Goal: Task Accomplishment & Management: Use online tool/utility

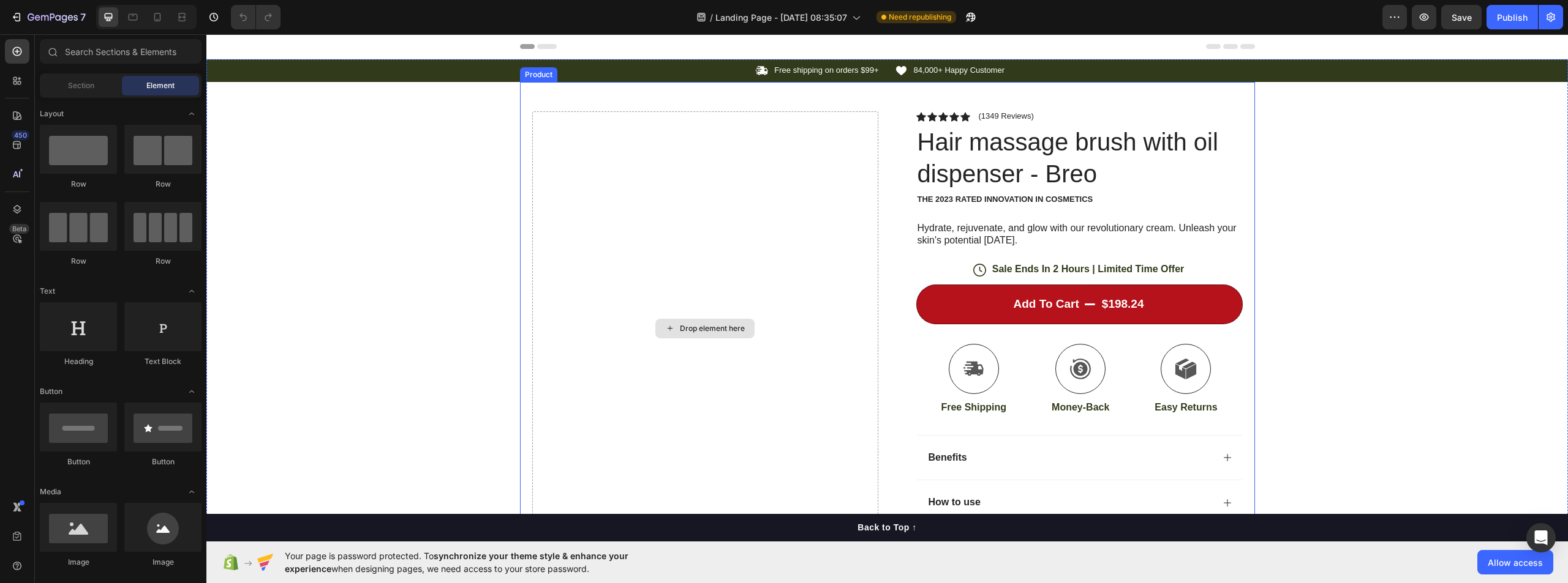
click at [837, 217] on div "Drop element here" at bounding box center [705, 328] width 346 height 434
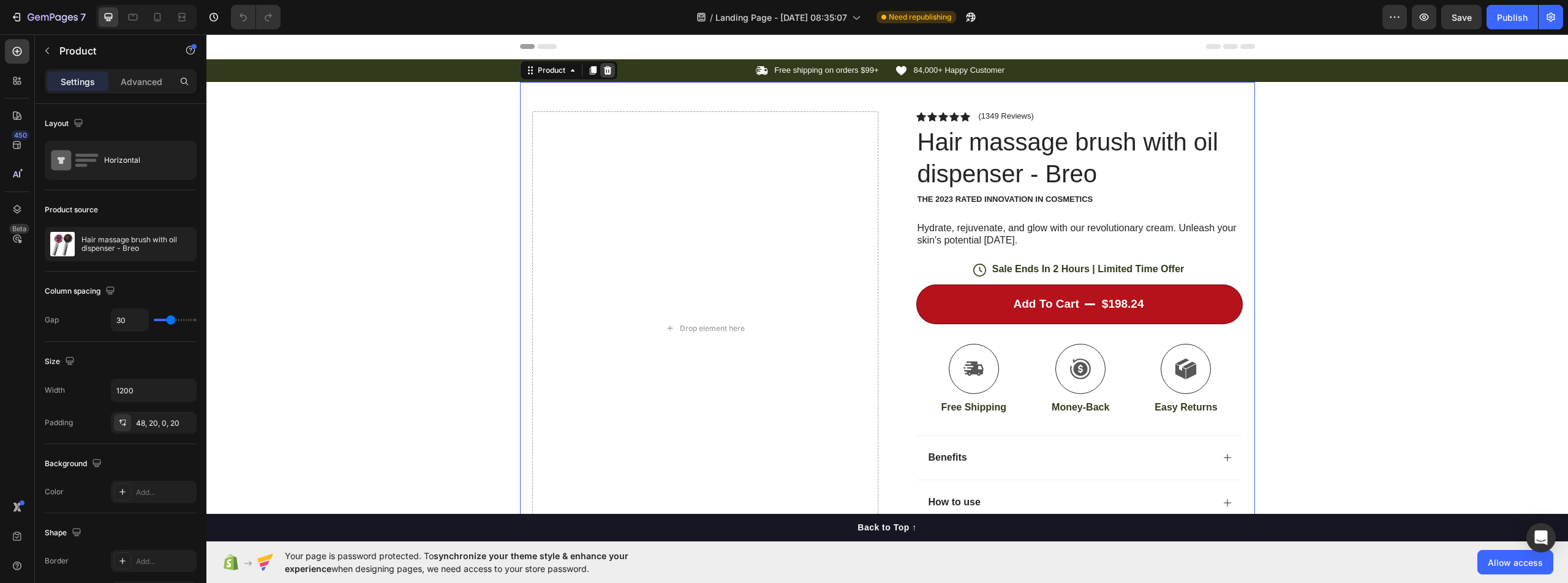
click at [606, 75] on icon at bounding box center [607, 70] width 10 height 10
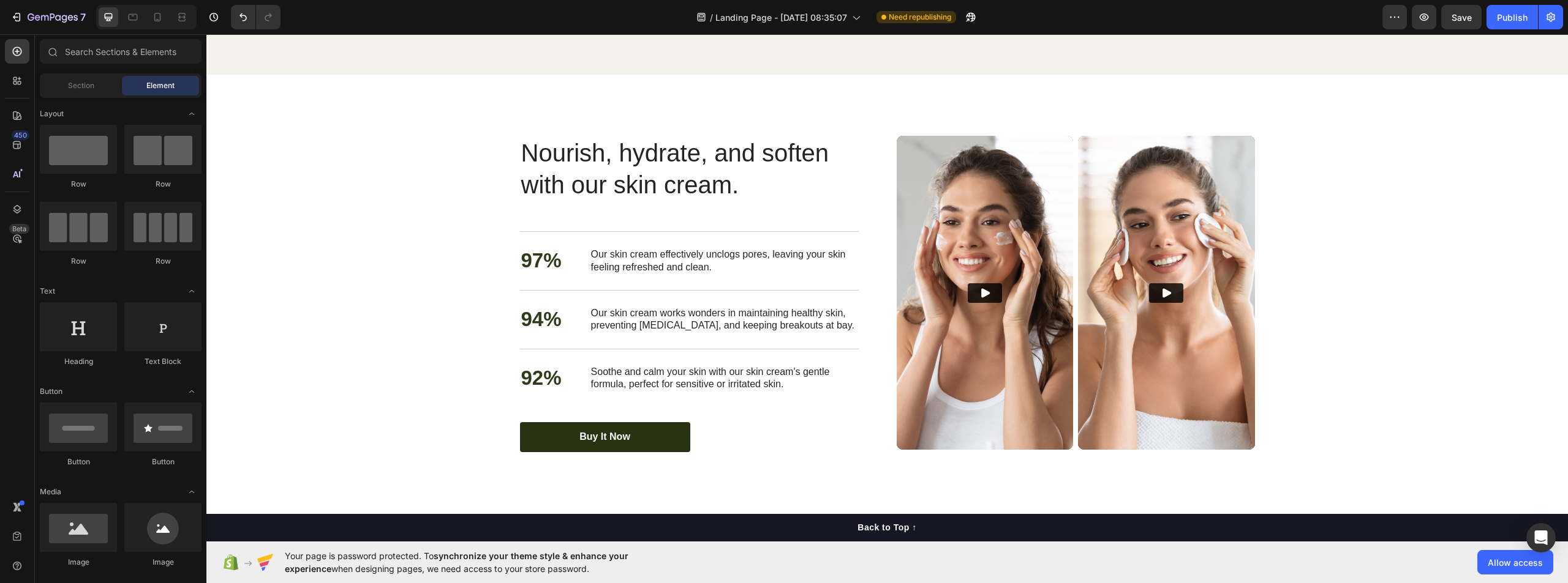
scroll to position [2265, 0]
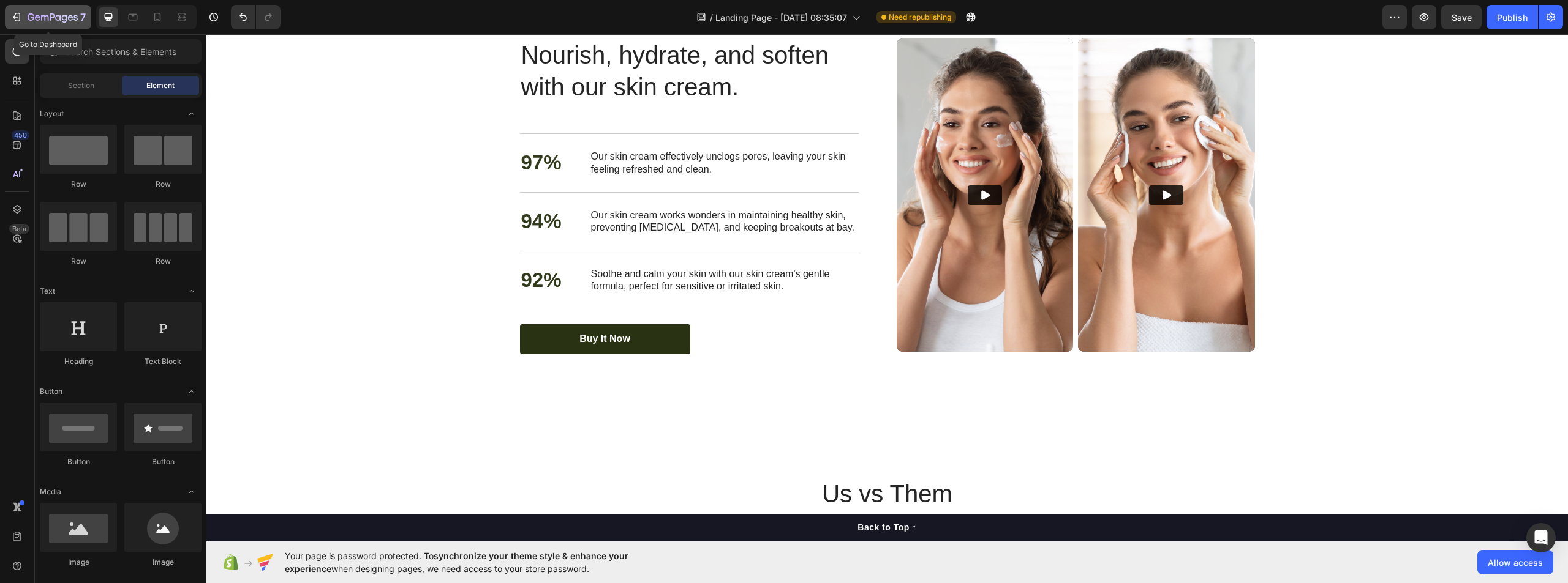
click at [42, 24] on div "7" at bounding box center [56, 17] width 58 height 15
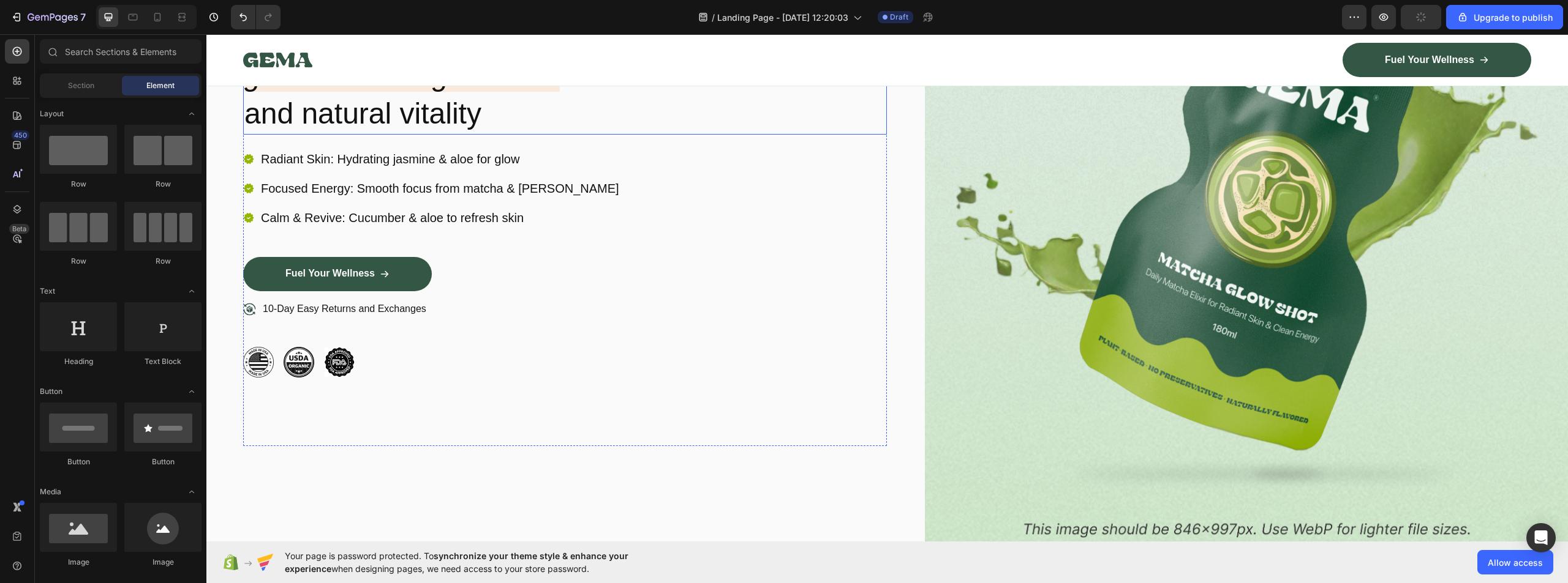
scroll to position [306, 0]
click at [160, 13] on icon at bounding box center [157, 18] width 7 height 9
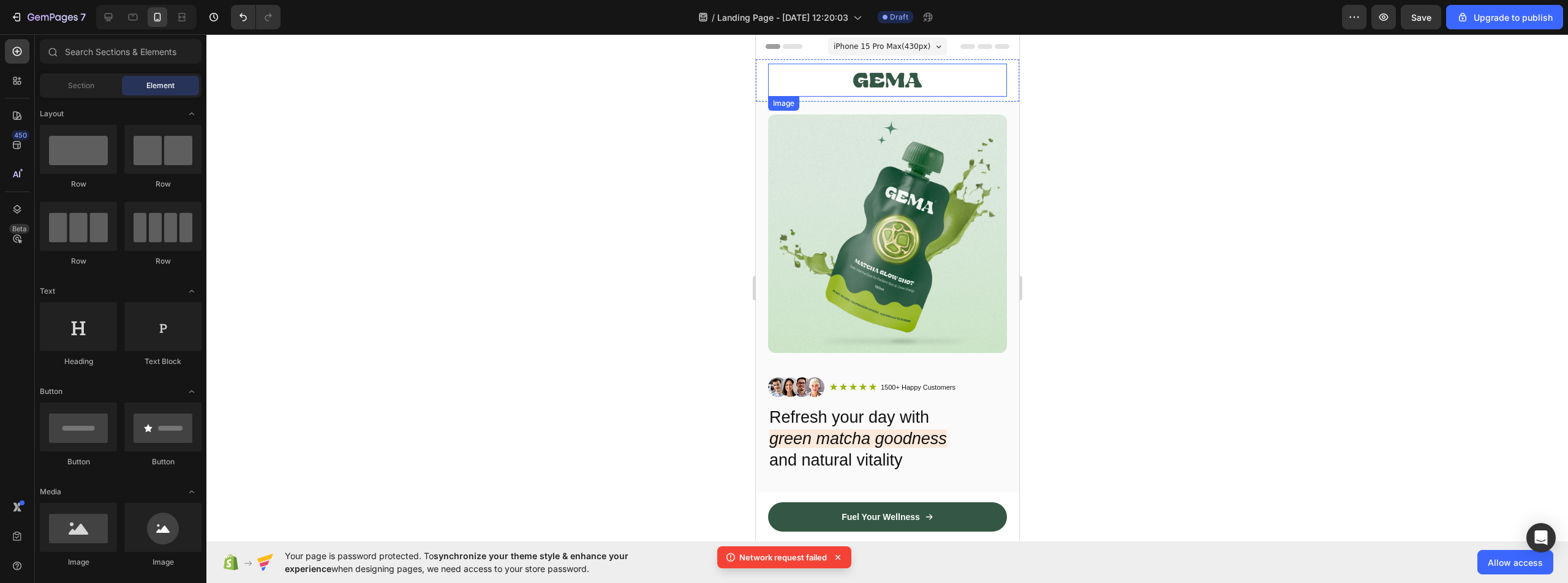
click at [876, 84] on img at bounding box center [887, 80] width 70 height 33
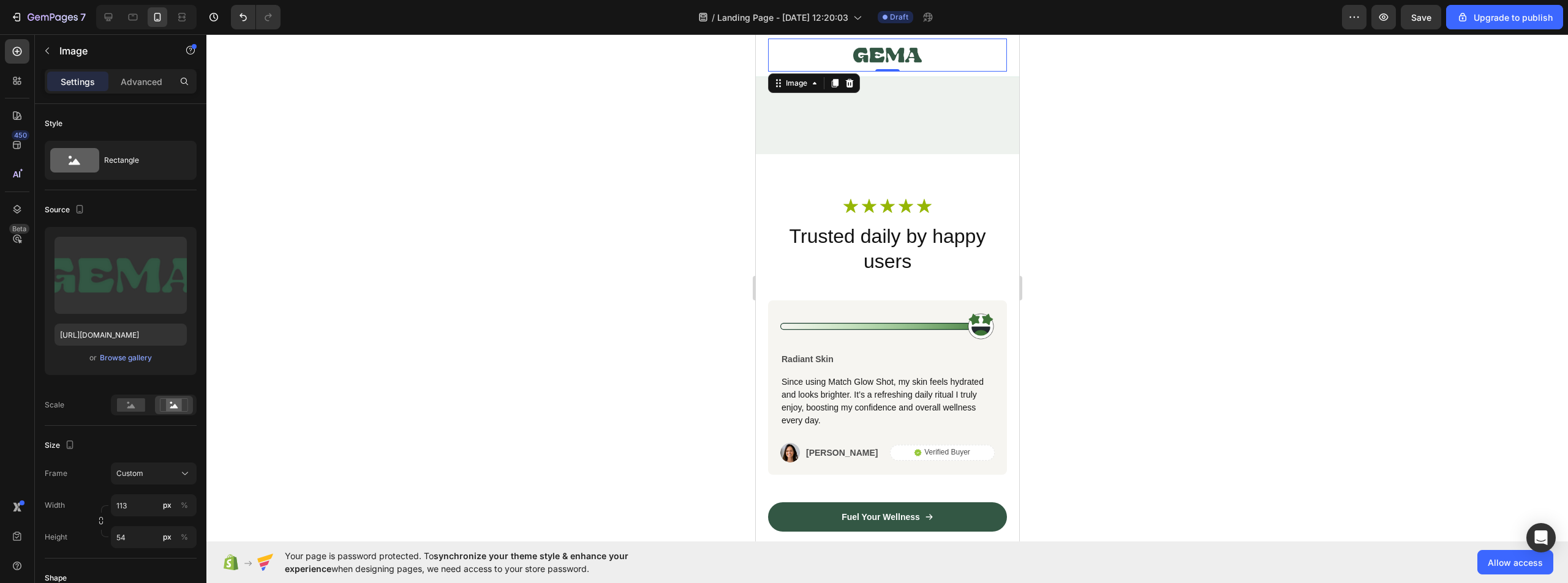
scroll to position [4468, 0]
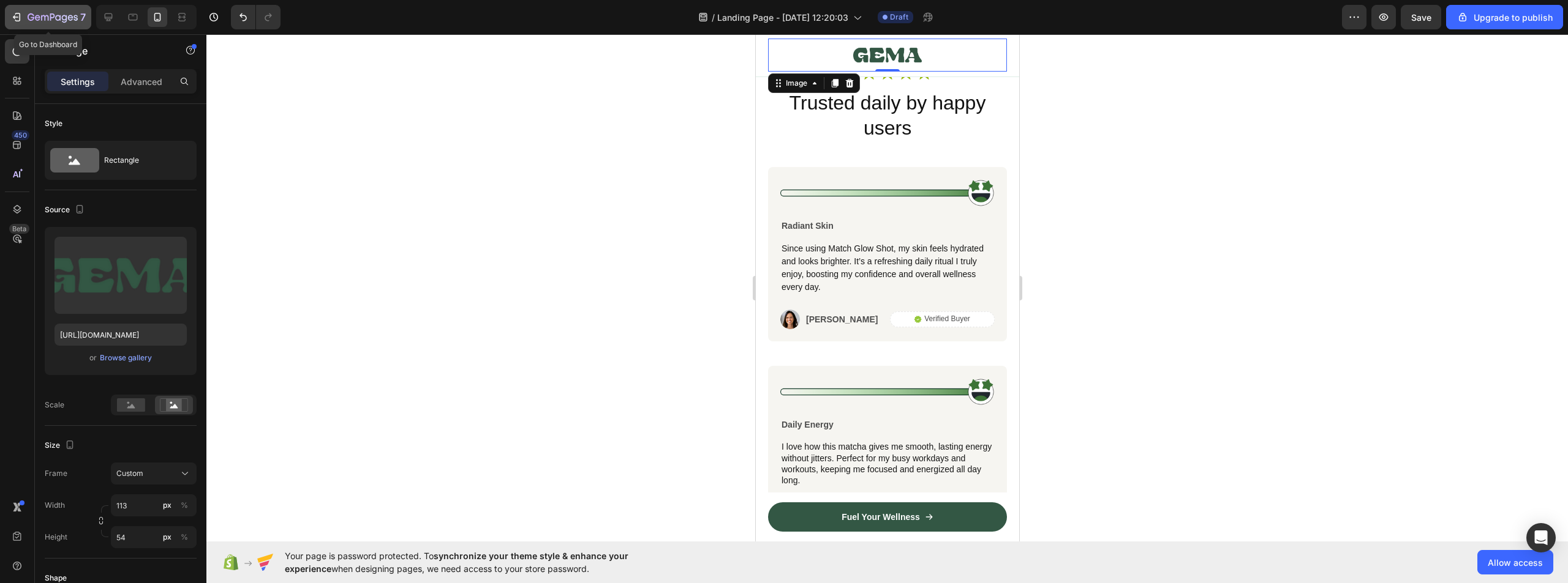
click at [38, 23] on div "7" at bounding box center [56, 17] width 58 height 15
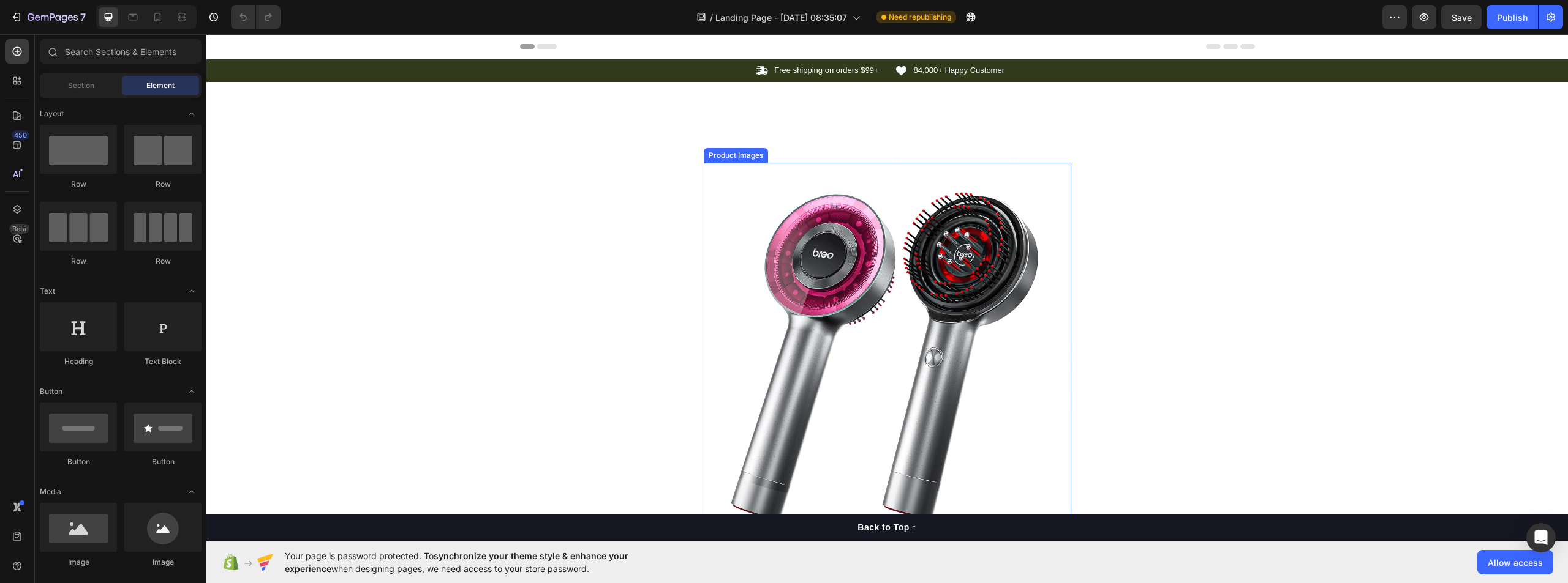
click at [892, 347] on img at bounding box center [887, 347] width 367 height 367
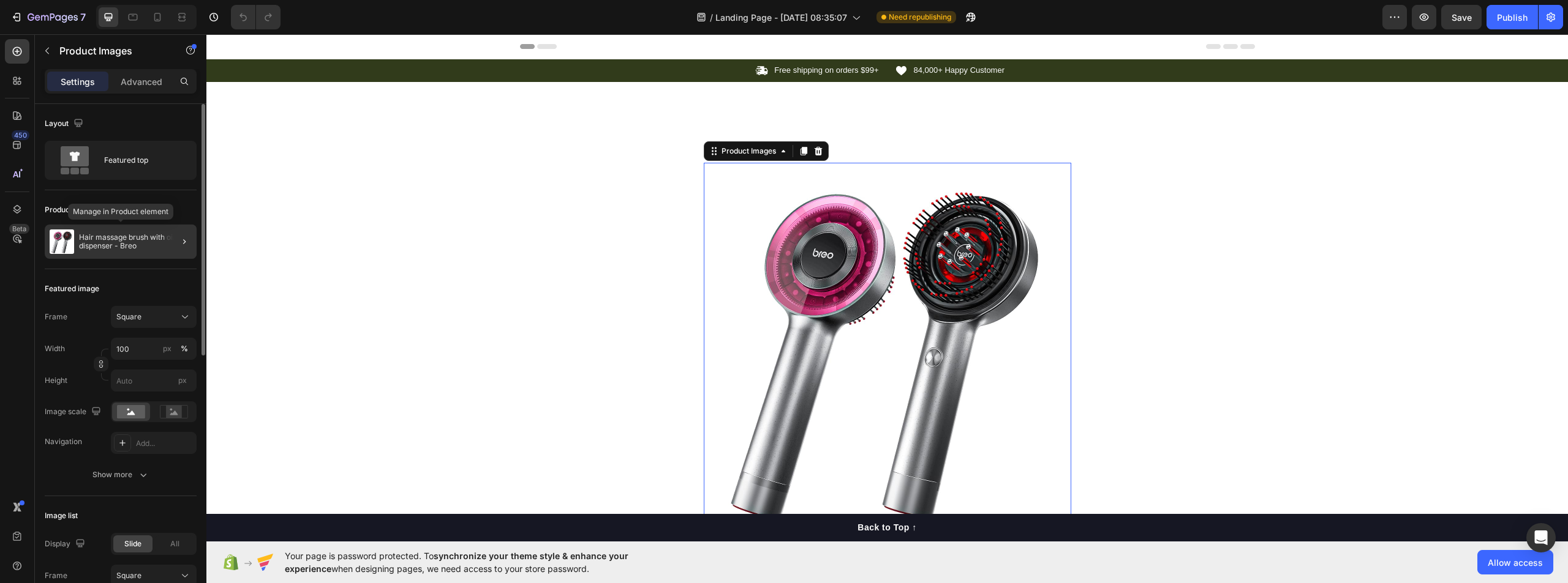
click at [126, 249] on p "Hair massage brush with oil dispenser - Breo" at bounding box center [135, 241] width 113 height 17
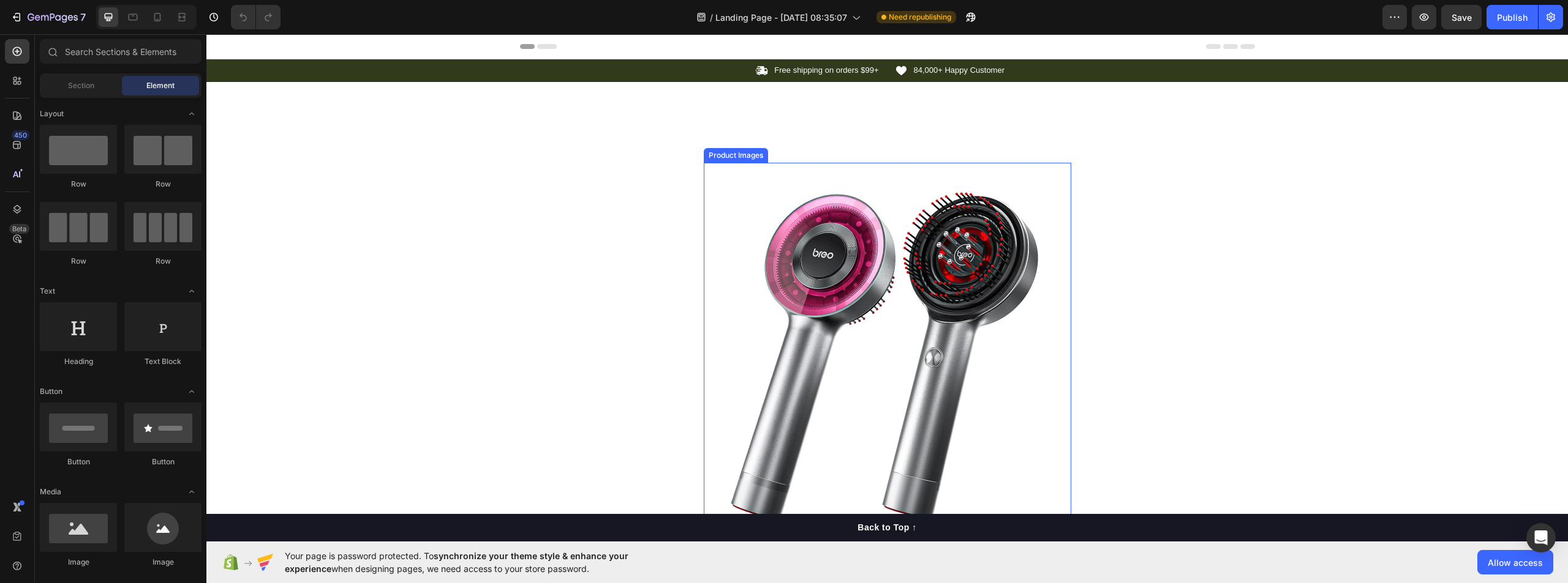
click at [835, 332] on img at bounding box center [887, 347] width 367 height 367
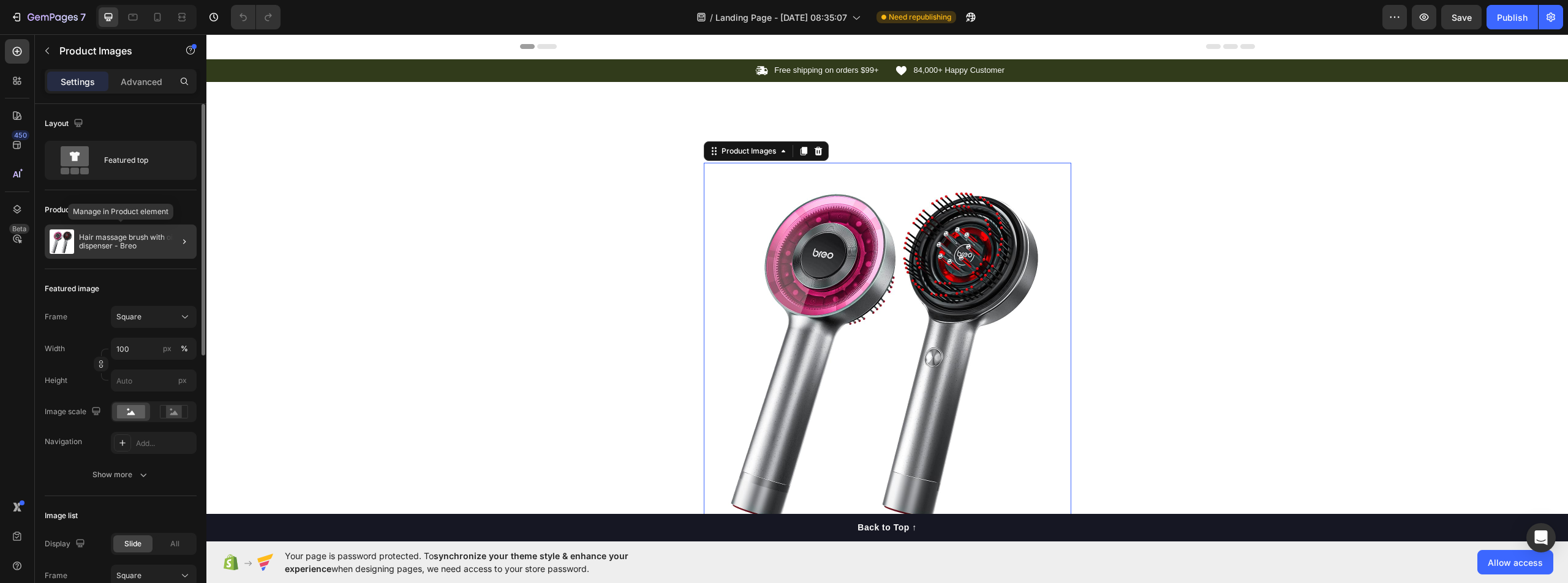
click at [119, 247] on p "Hair massage brush with oil dispenser - Breo" at bounding box center [135, 241] width 113 height 17
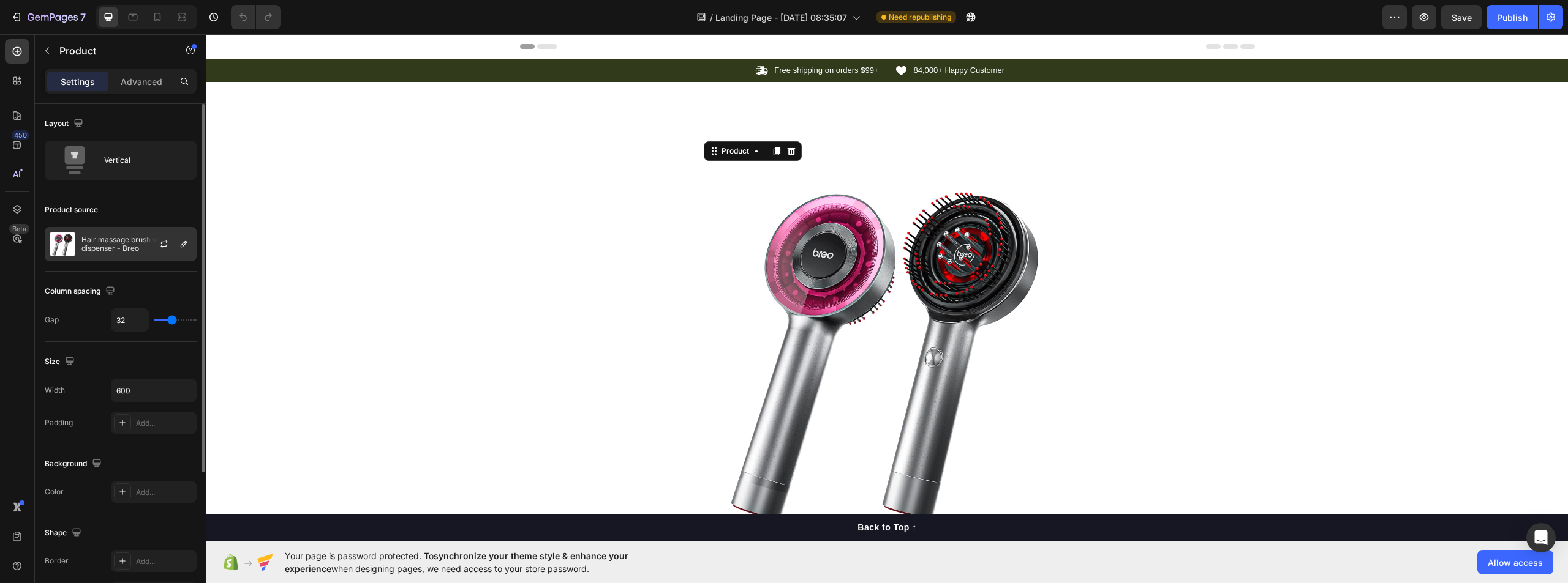
drag, startPoint x: 61, startPoint y: 248, endPoint x: 141, endPoint y: 245, distance: 80.1
click at [62, 248] on img at bounding box center [62, 244] width 24 height 24
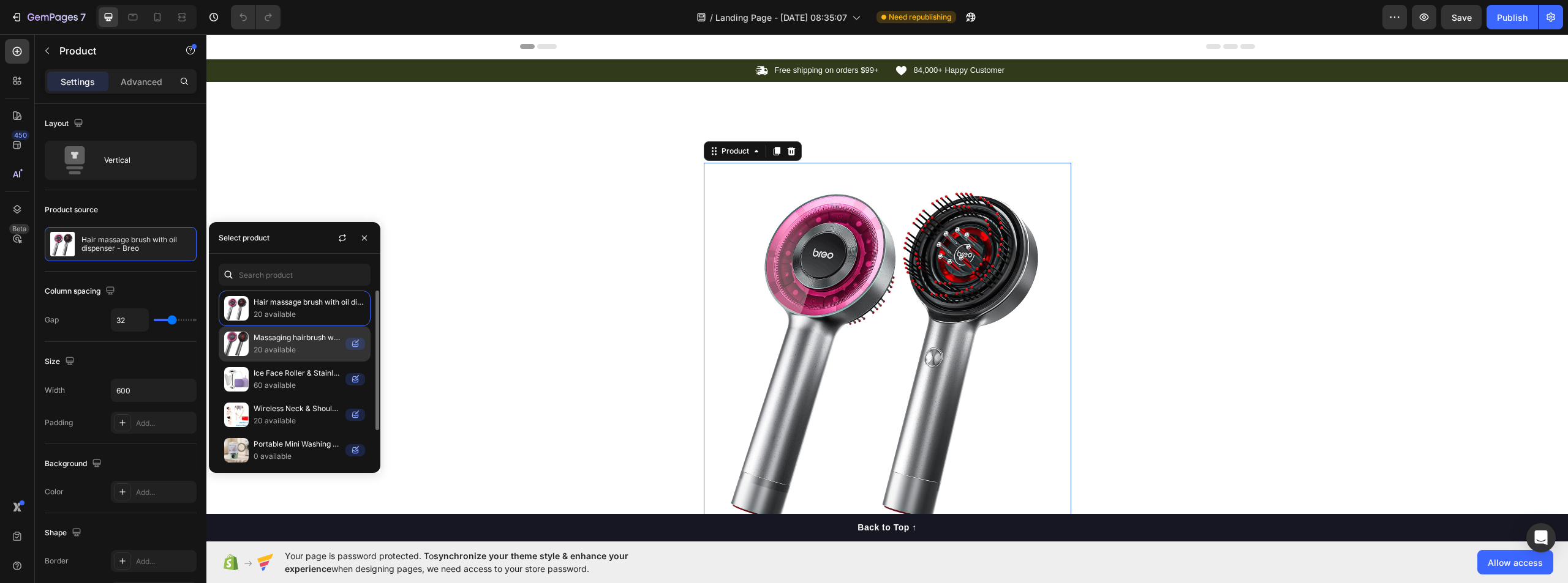
click at [267, 348] on p "20 available" at bounding box center [296, 350] width 87 height 12
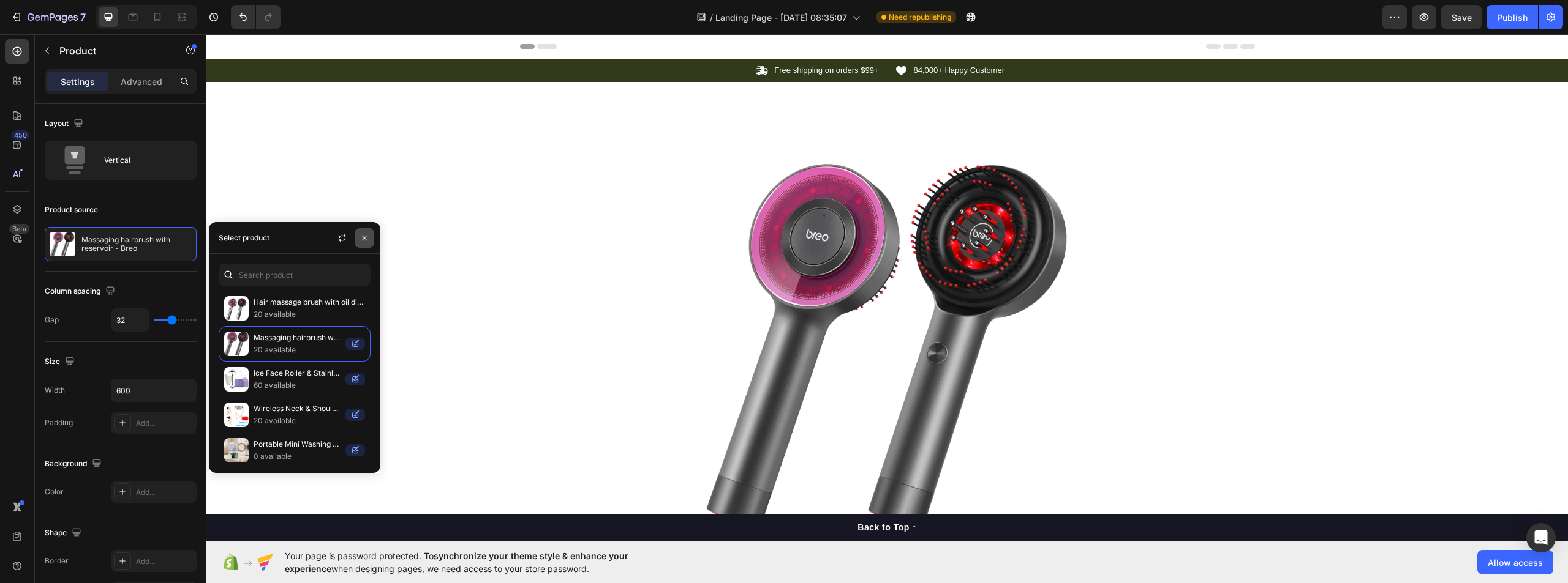
click at [360, 233] on icon "button" at bounding box center [364, 238] width 10 height 10
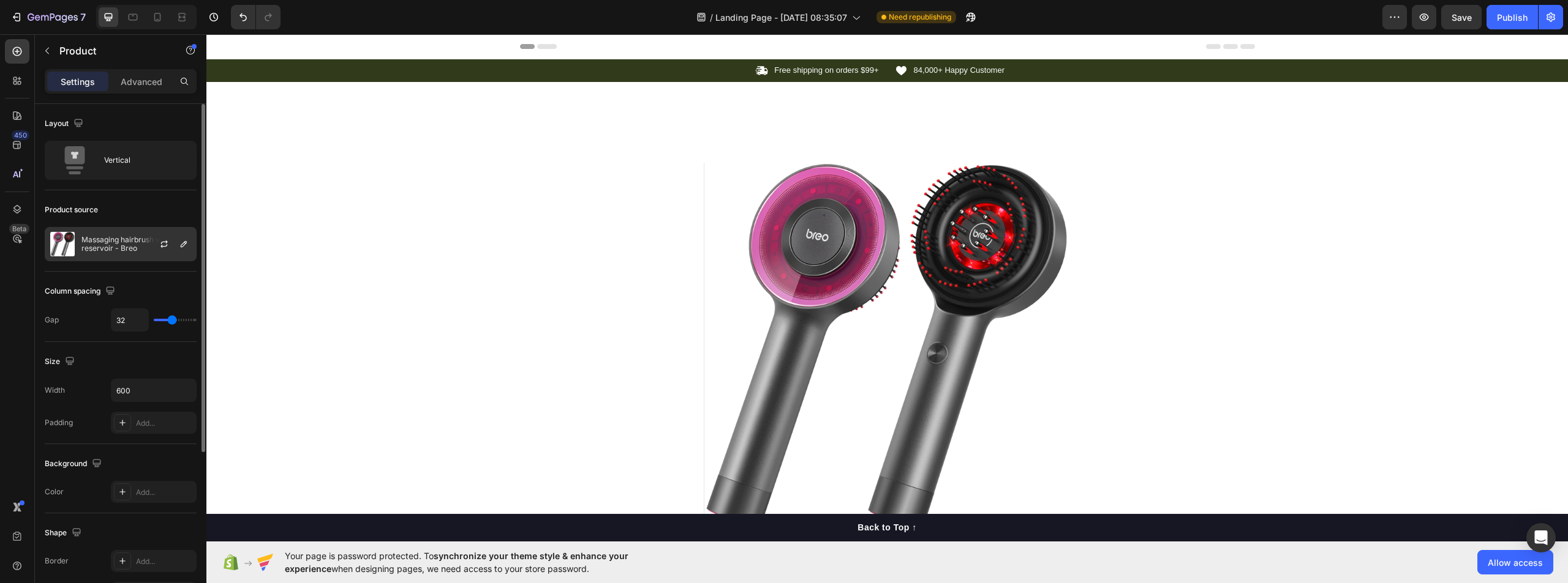
click at [157, 236] on div at bounding box center [169, 244] width 54 height 33
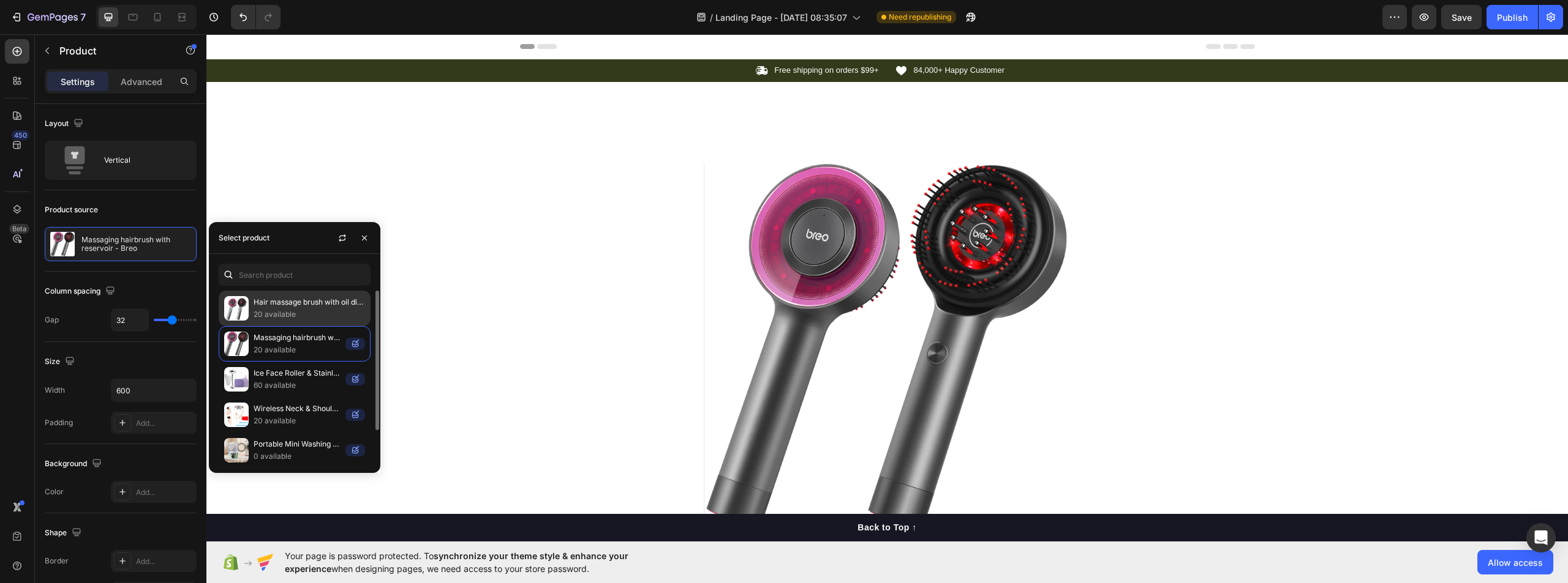
click at [261, 309] on p "20 available" at bounding box center [309, 315] width 111 height 12
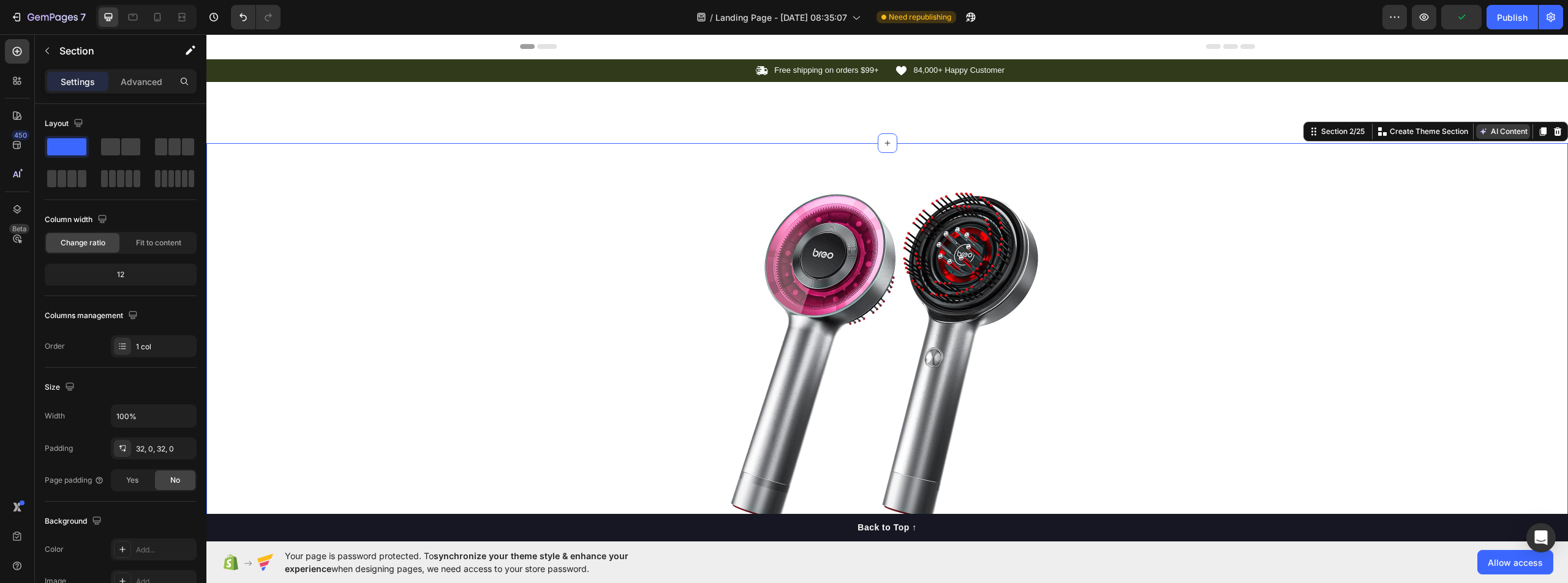
click at [1488, 132] on button "AI Content" at bounding box center [1504, 132] width 54 height 15
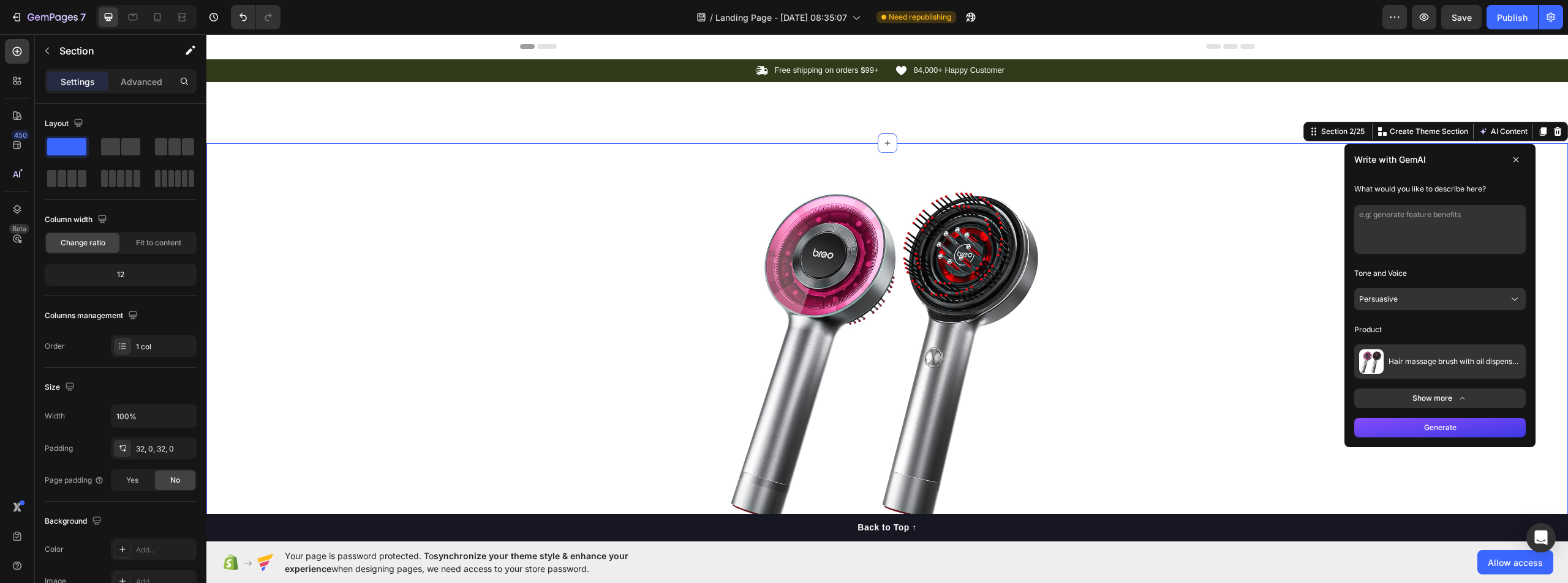
click at [1416, 306] on button "Persuasive" at bounding box center [1440, 299] width 171 height 22
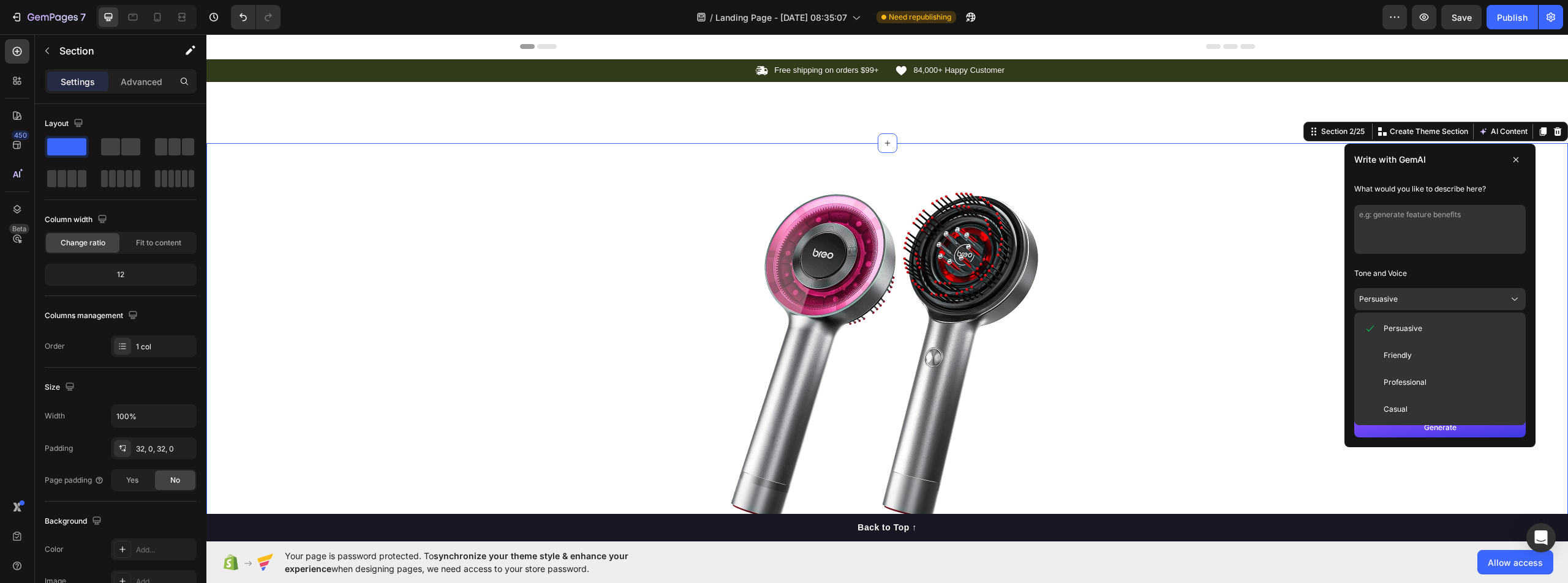
click at [1416, 302] on button "Persuasive" at bounding box center [1440, 299] width 171 height 22
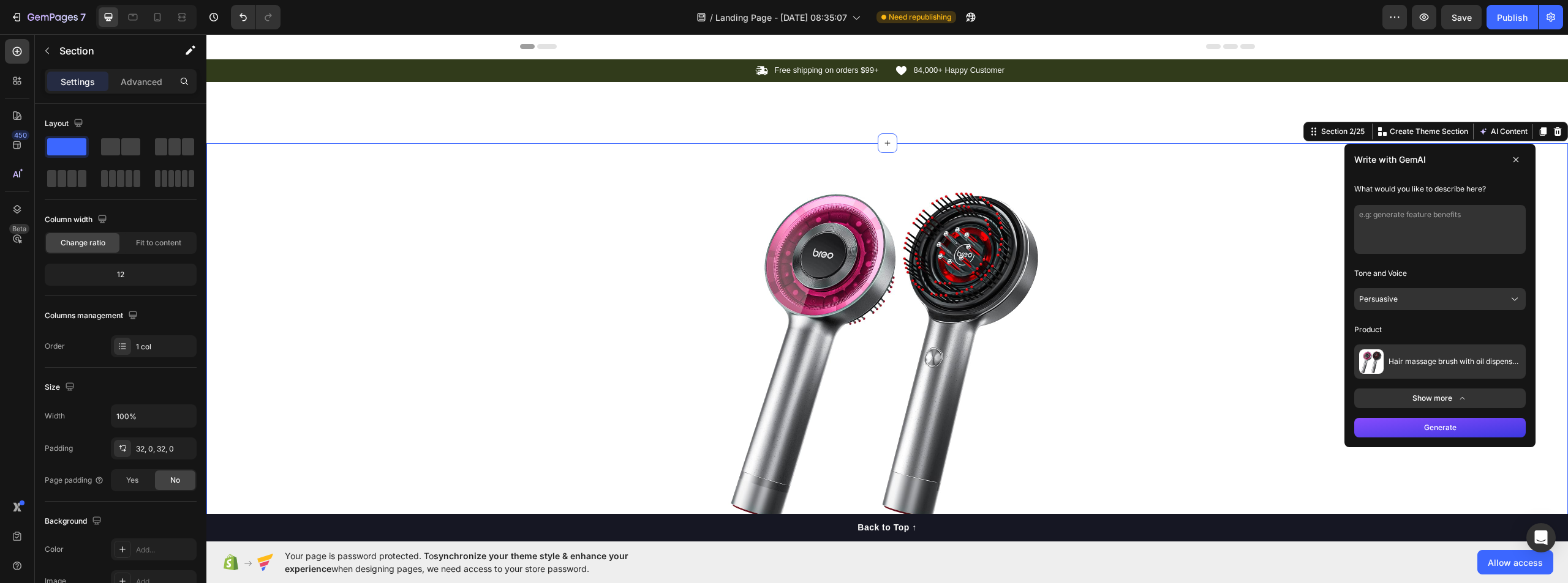
click at [1412, 426] on button "Generate" at bounding box center [1440, 428] width 171 height 20
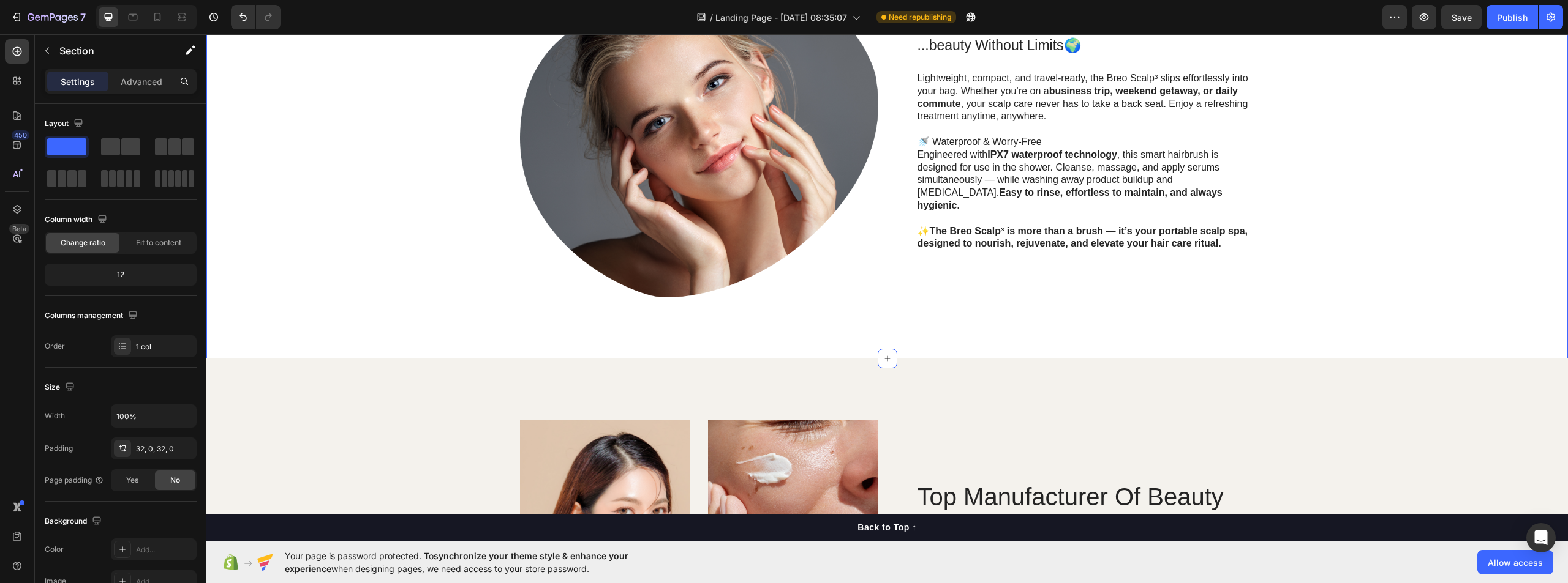
scroll to position [1041, 0]
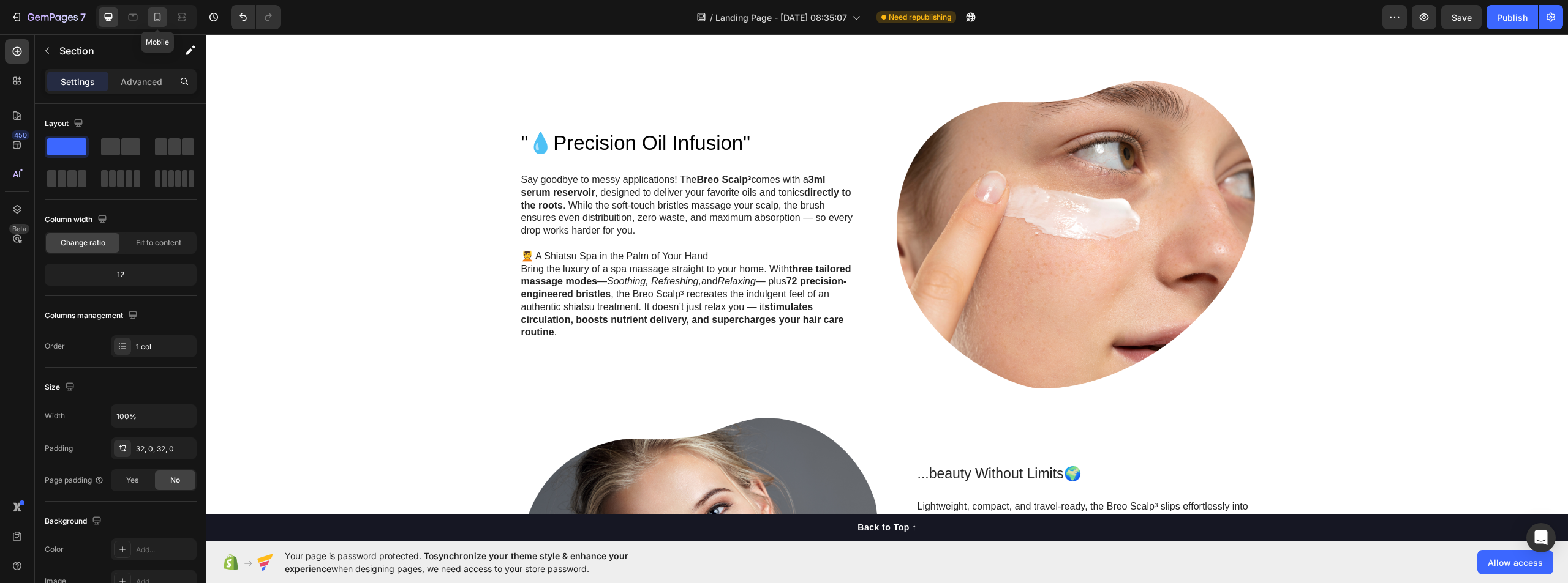
click at [167, 15] on div at bounding box center [157, 17] width 20 height 20
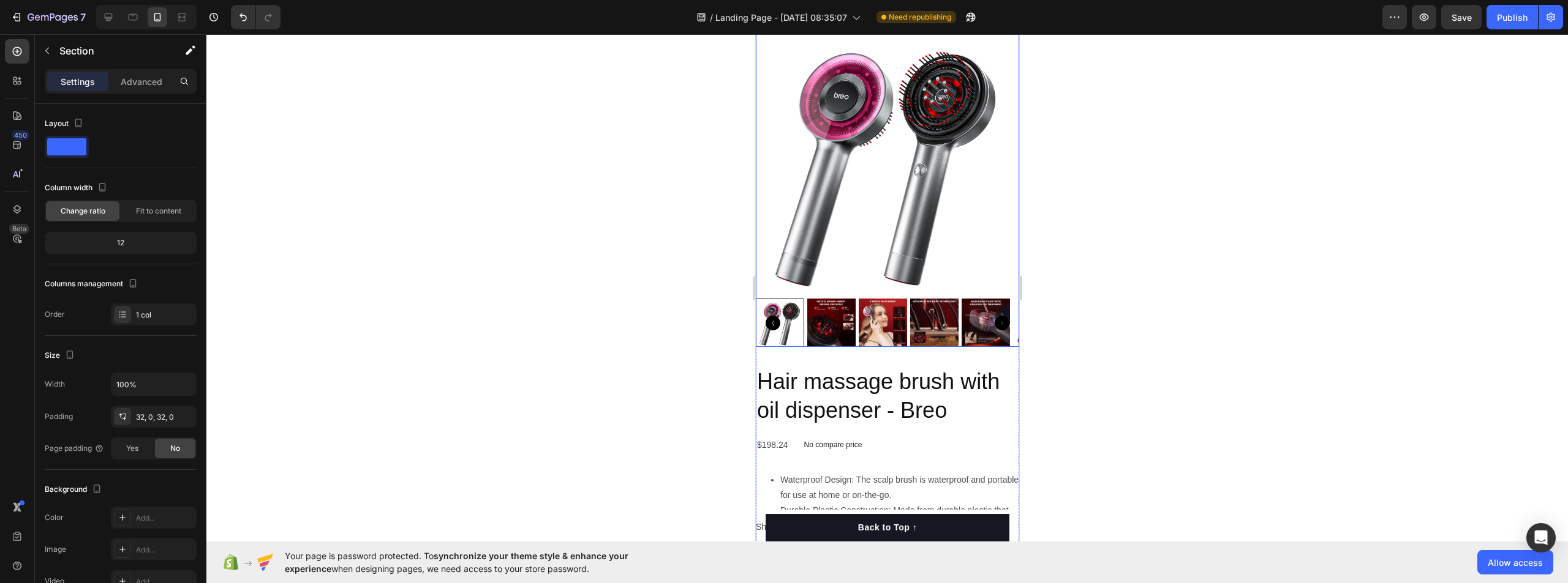
scroll to position [199, 0]
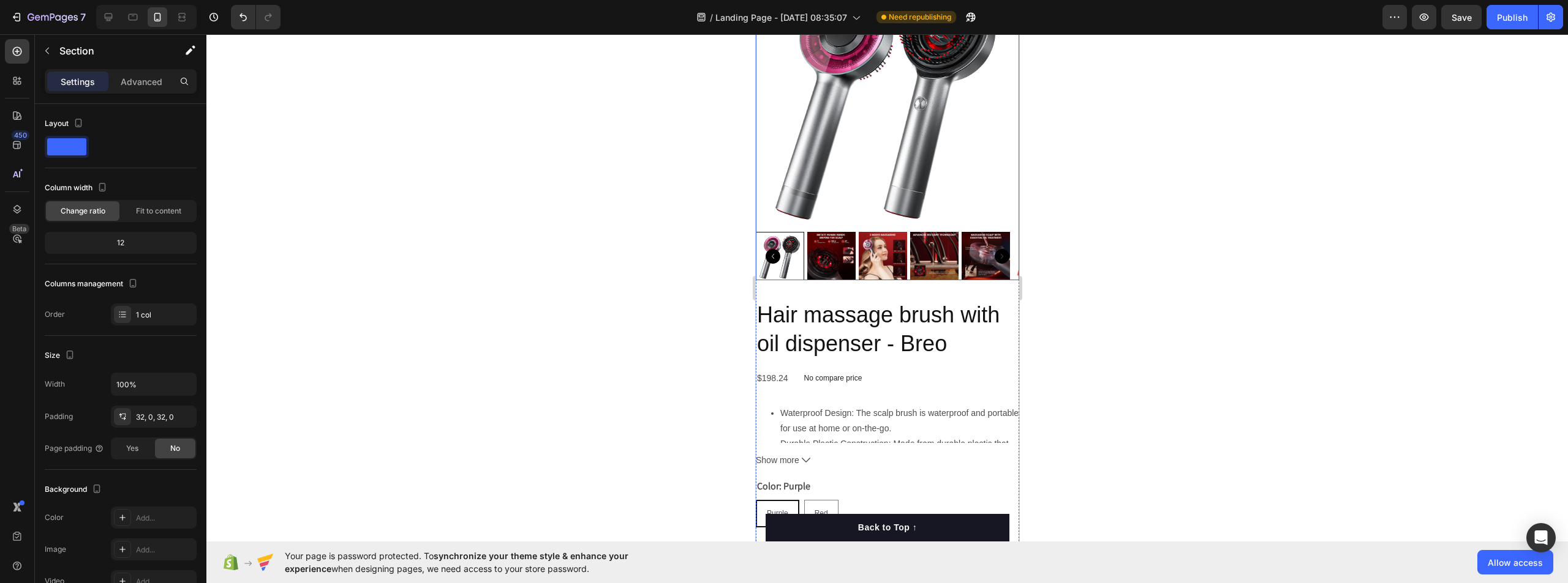
click at [829, 253] on img at bounding box center [831, 256] width 48 height 48
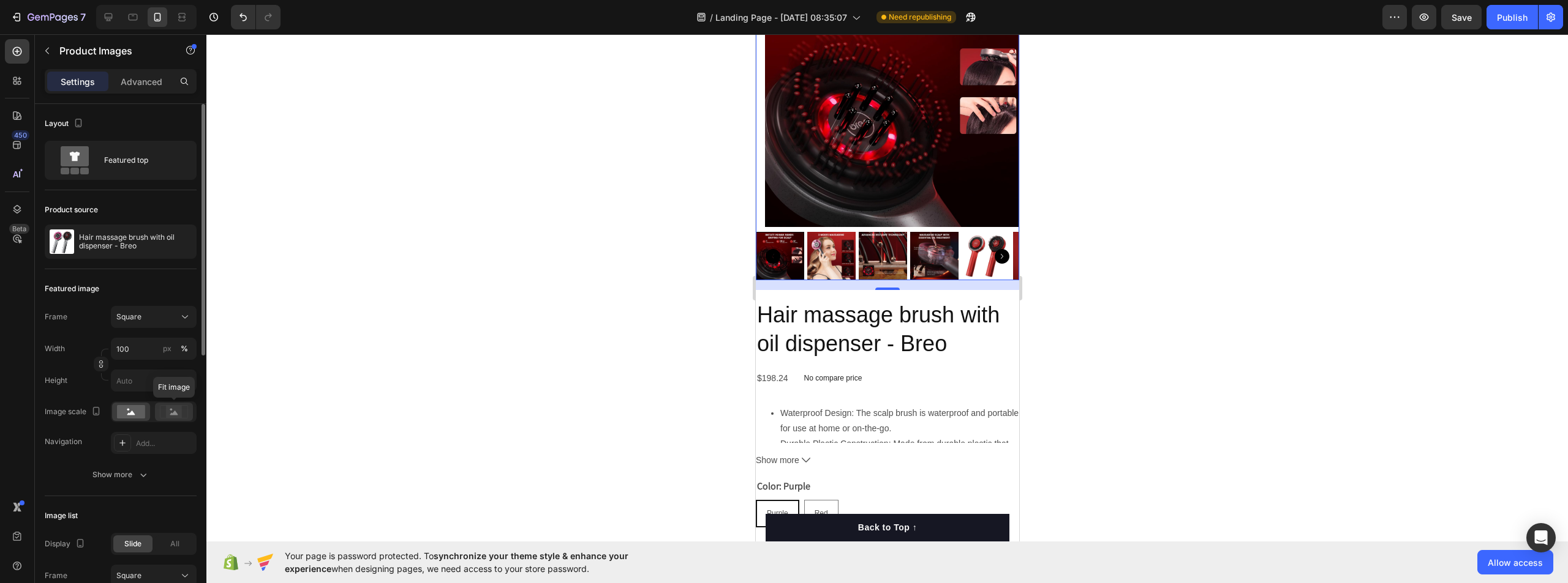
click at [168, 419] on div at bounding box center [174, 412] width 38 height 18
click at [158, 311] on div "Square" at bounding box center [154, 317] width 75 height 12
click at [152, 364] on div "Vertical" at bounding box center [151, 370] width 71 height 12
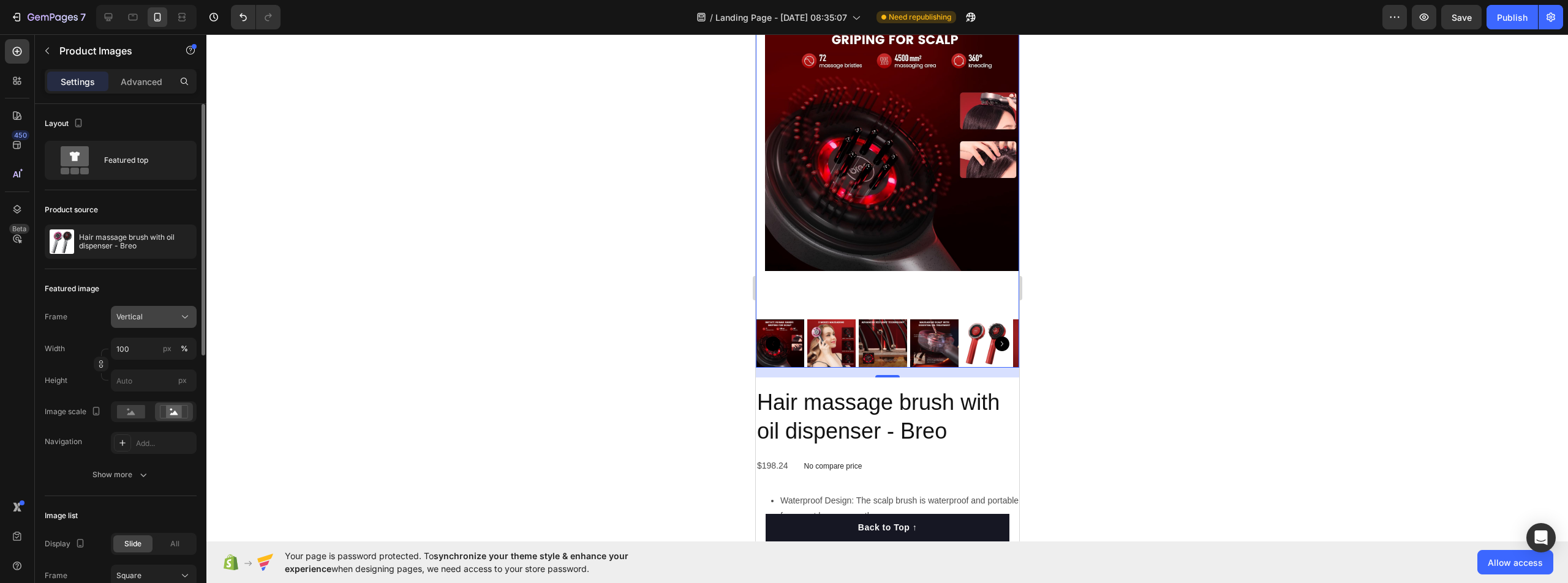
click at [158, 309] on button "Vertical" at bounding box center [153, 317] width 86 height 22
click at [165, 385] on div "Horizontal" at bounding box center [143, 394] width 98 height 23
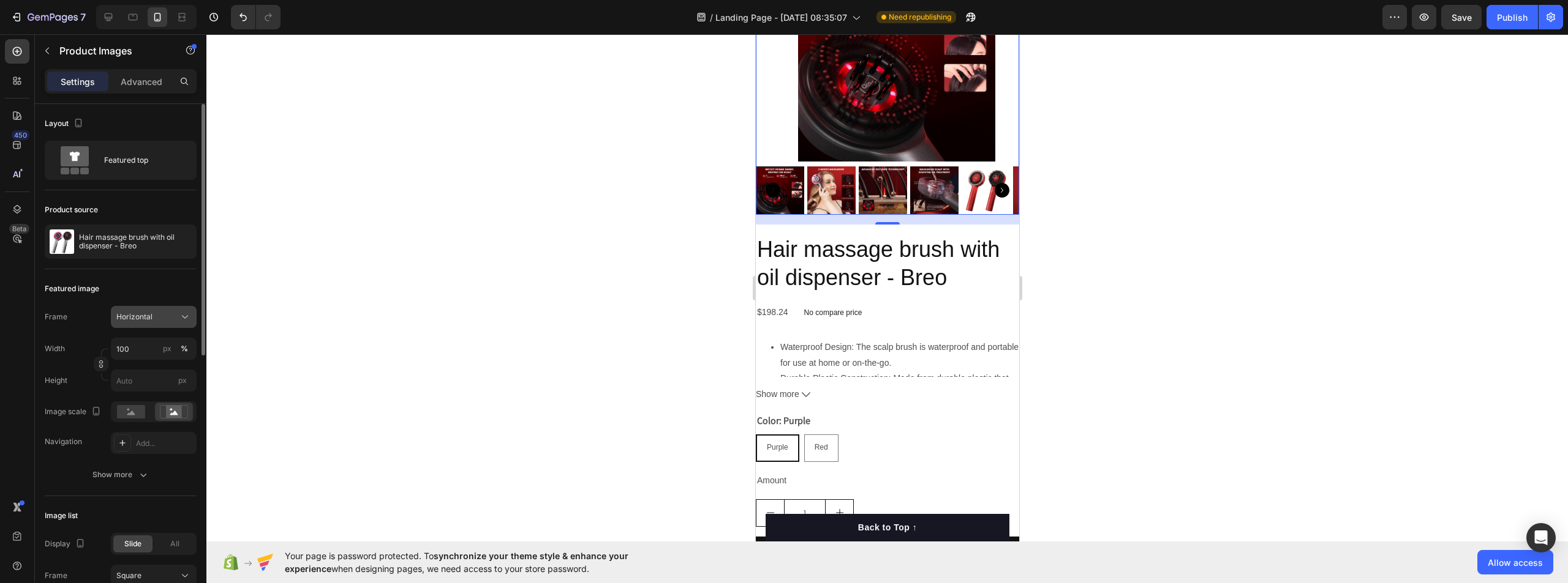
click at [150, 317] on span "Horizontal" at bounding box center [134, 317] width 36 height 11
click at [155, 418] on div "Original" at bounding box center [151, 415] width 71 height 11
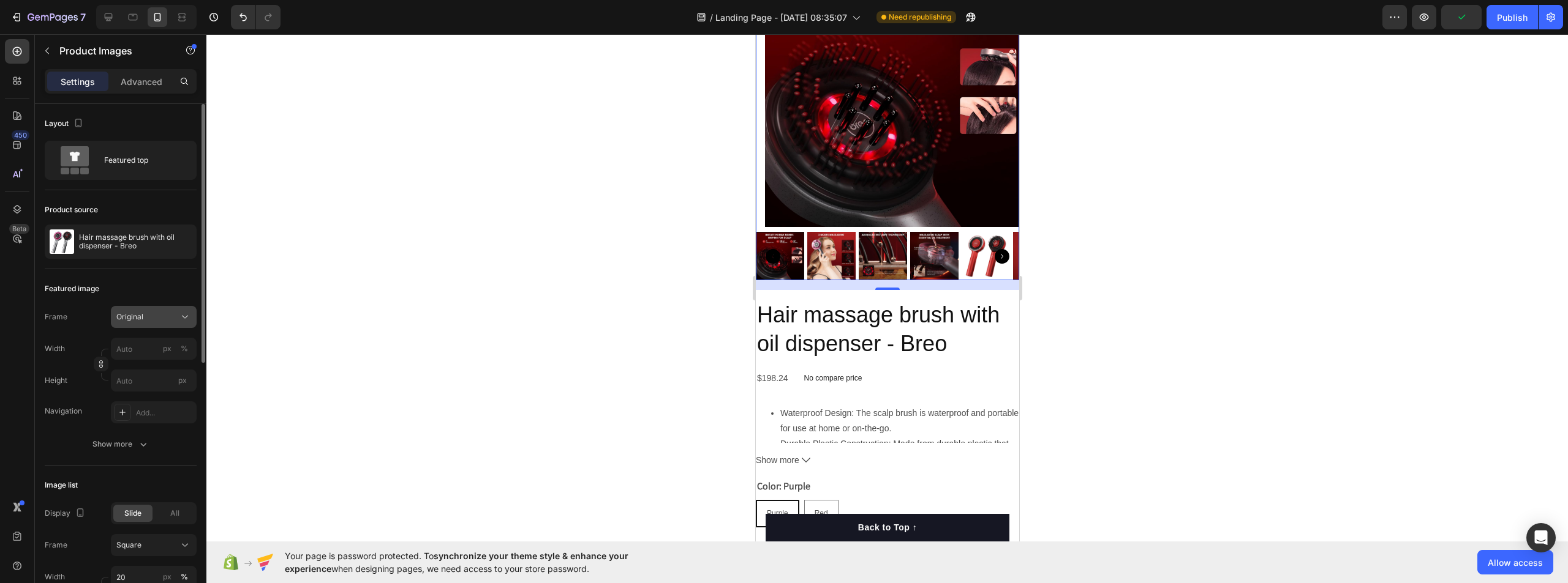
click at [151, 324] on button "Original" at bounding box center [153, 317] width 86 height 22
click at [152, 343] on div "Square" at bounding box center [151, 347] width 71 height 12
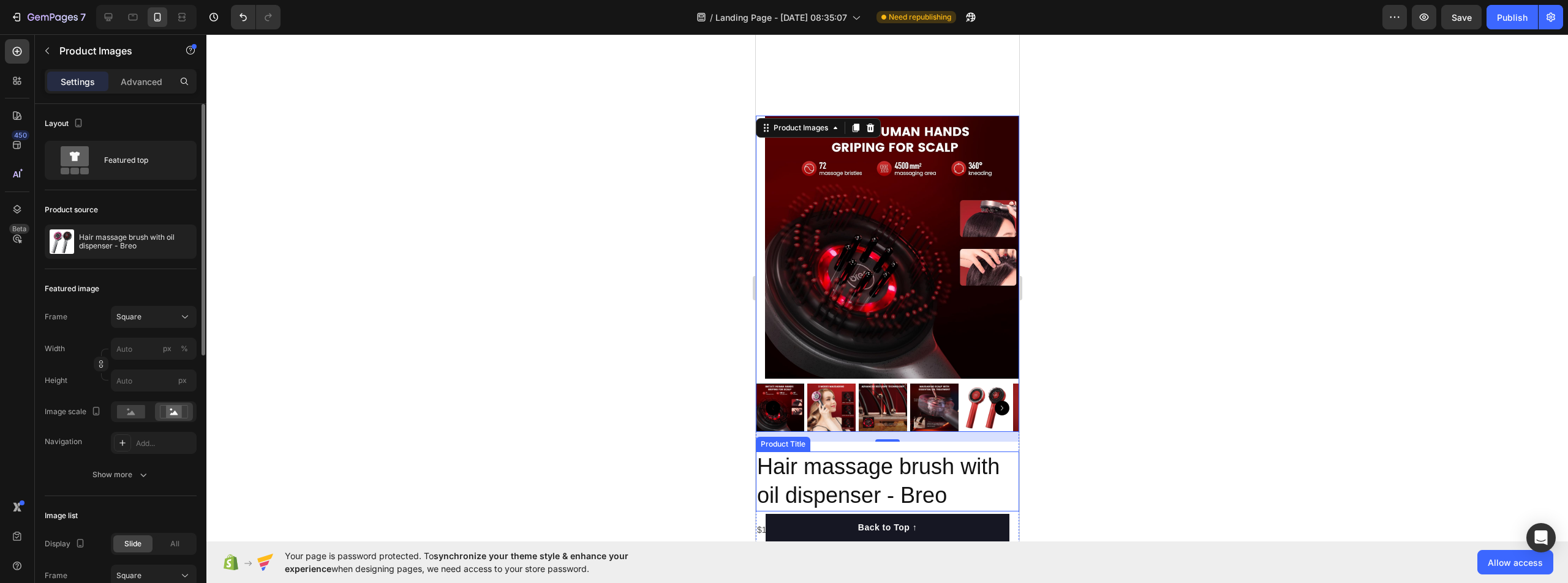
scroll to position [0, 0]
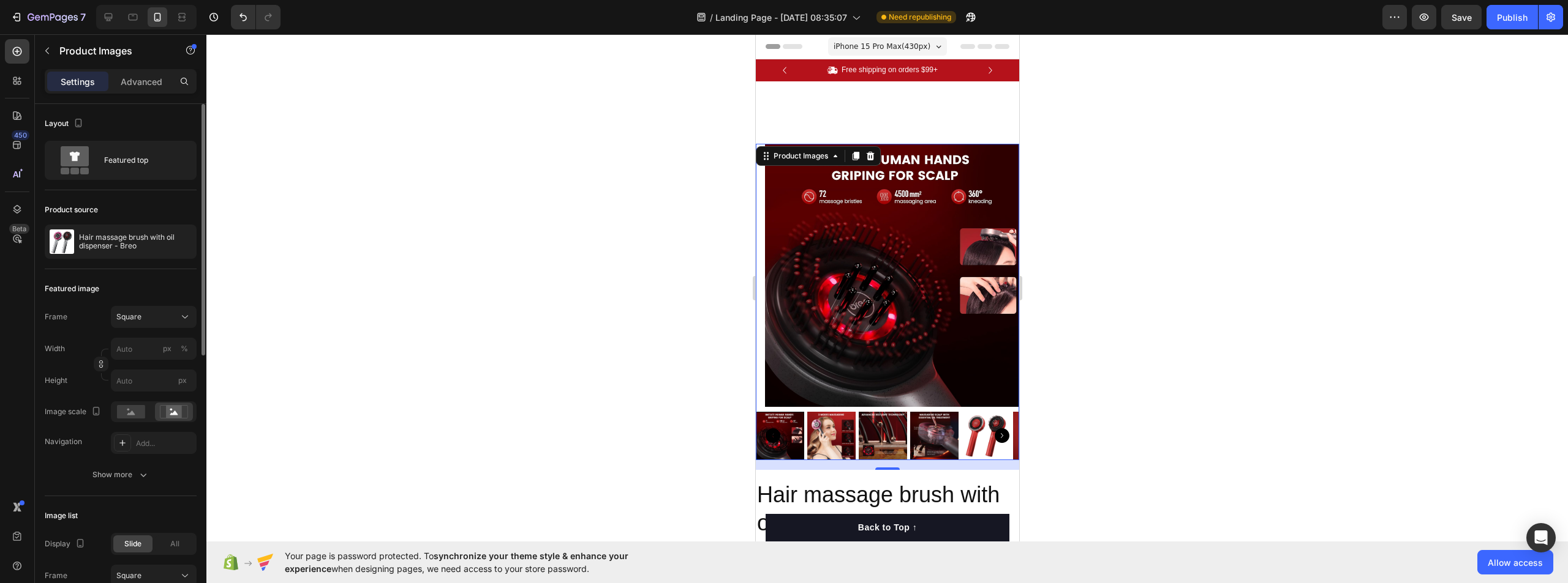
click at [772, 429] on icon "Carousel Back Arrow" at bounding box center [772, 436] width 15 height 15
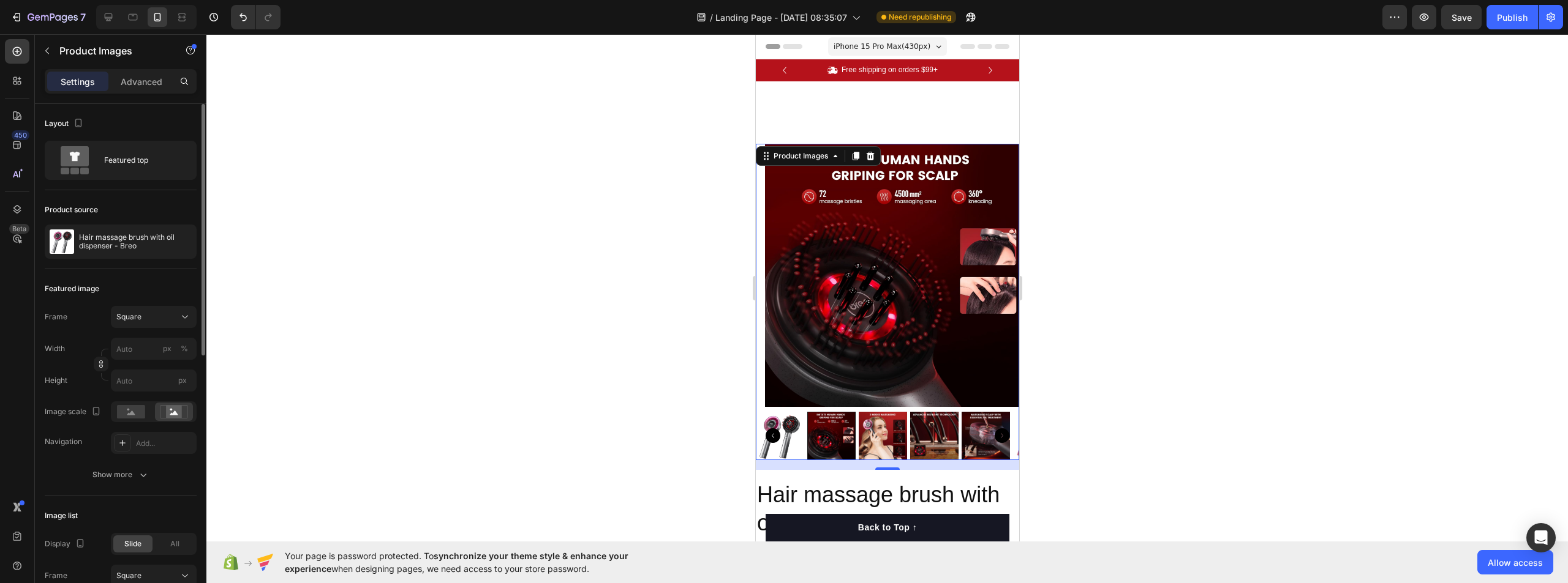
click at [772, 429] on icon "Carousel Back Arrow" at bounding box center [772, 436] width 15 height 15
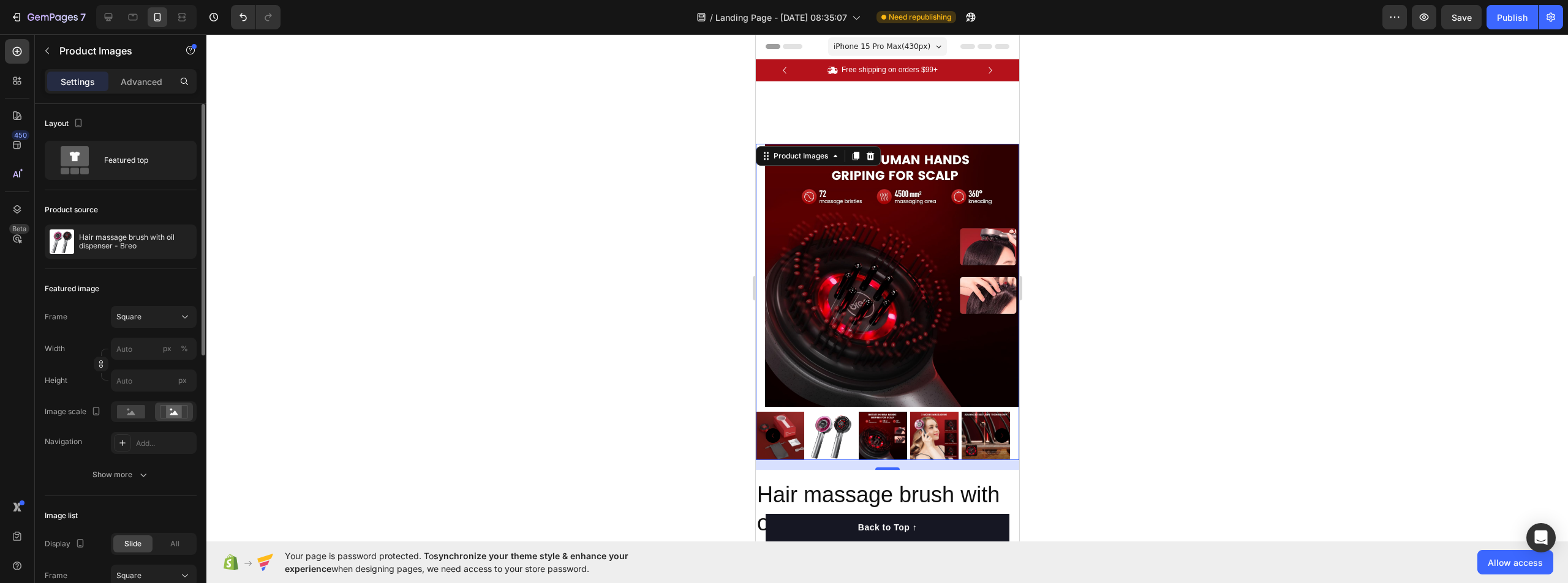
click at [788, 428] on img at bounding box center [780, 436] width 48 height 48
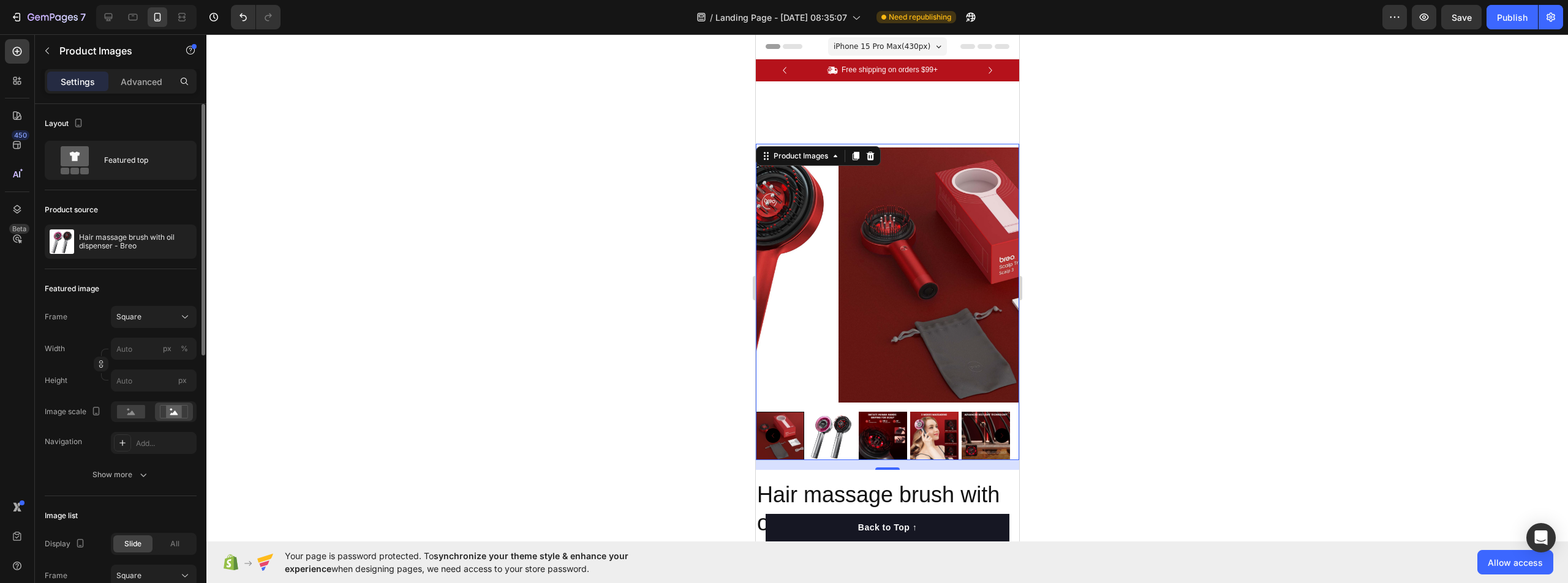
click at [675, 305] on div at bounding box center [887, 309] width 1362 height 549
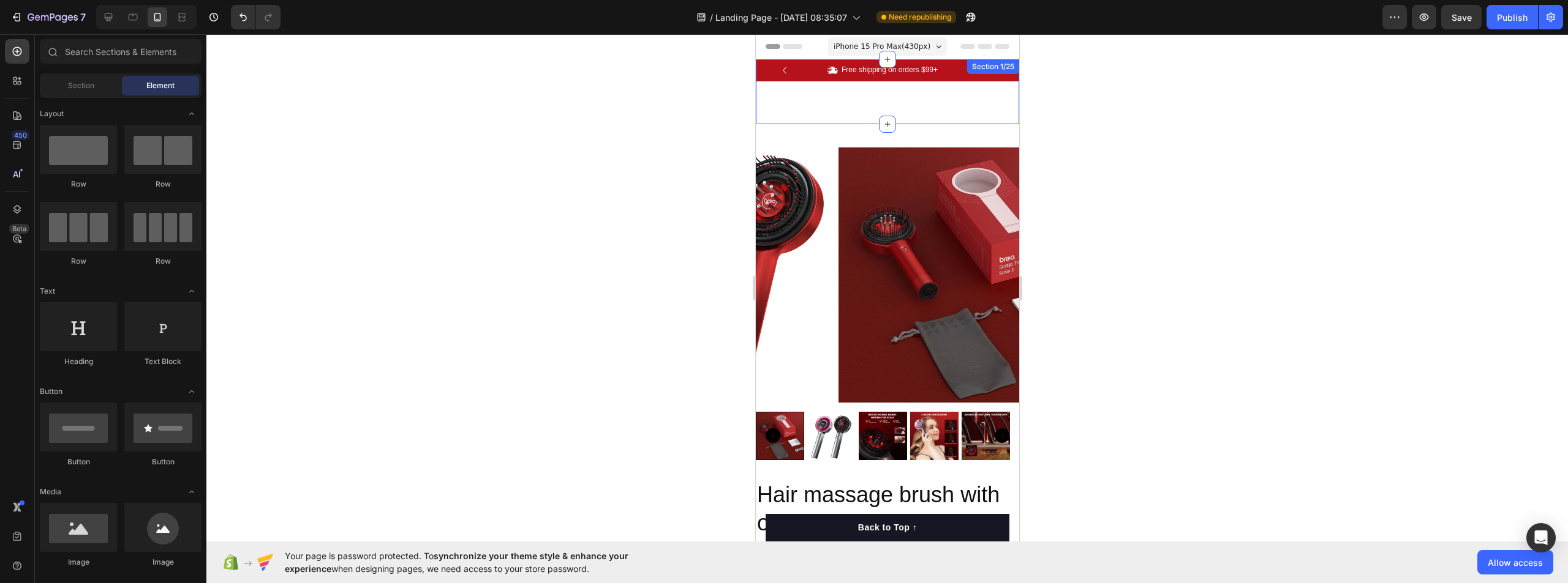
click at [909, 120] on div "Icon Free shipping on orders $99+ Text Block Row Icon 84,000+ Happy Customer Te…" at bounding box center [887, 91] width 264 height 65
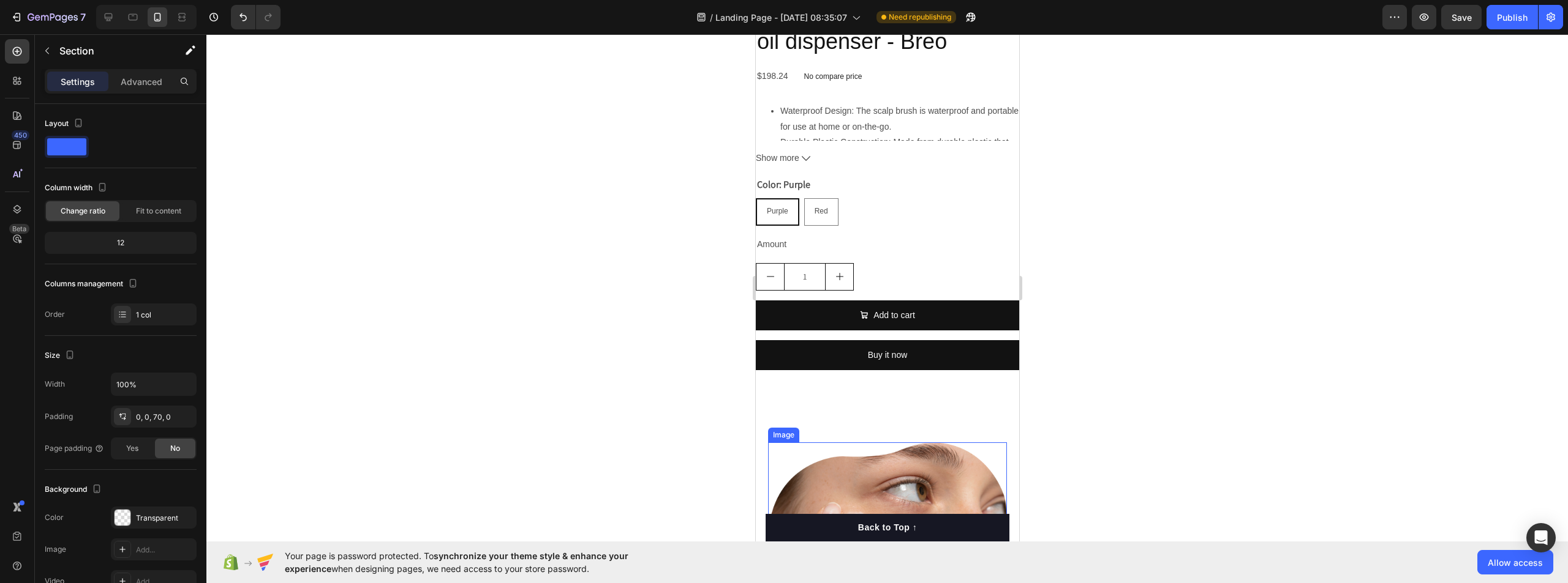
scroll to position [551, 0]
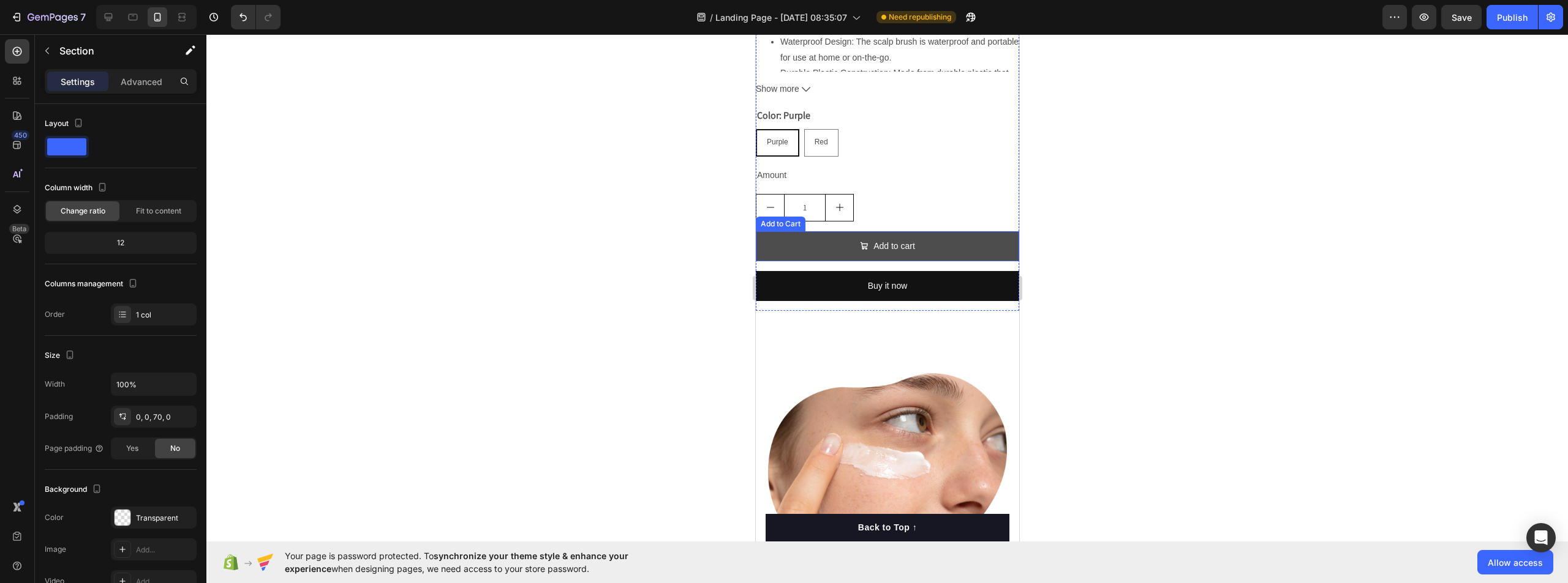
click at [959, 241] on button "Add to cart" at bounding box center [887, 246] width 264 height 30
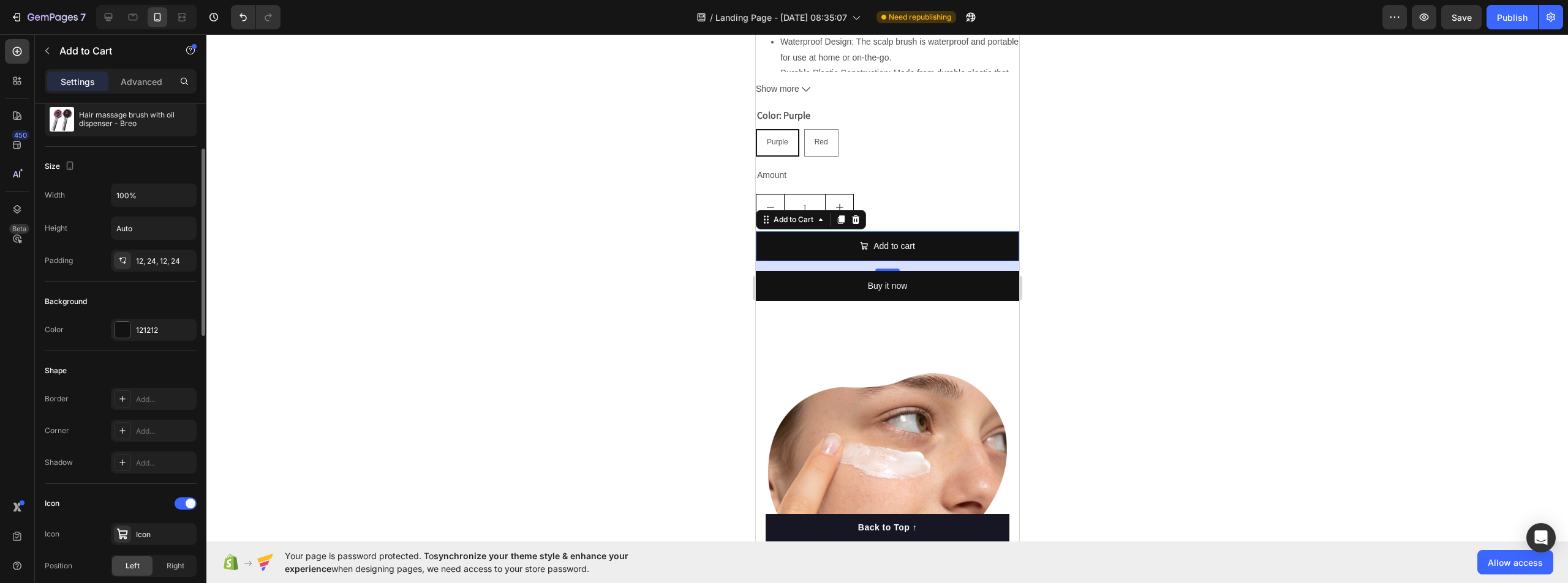
scroll to position [306, 0]
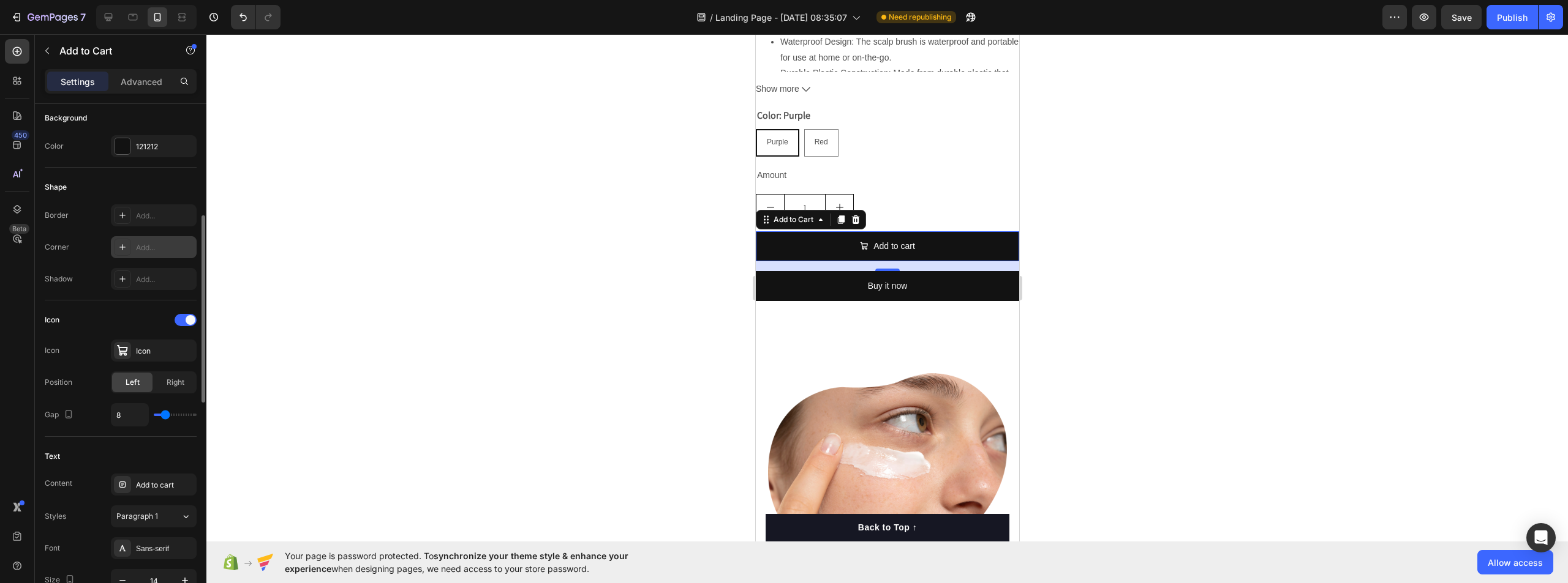
click at [130, 249] on div at bounding box center [122, 247] width 17 height 17
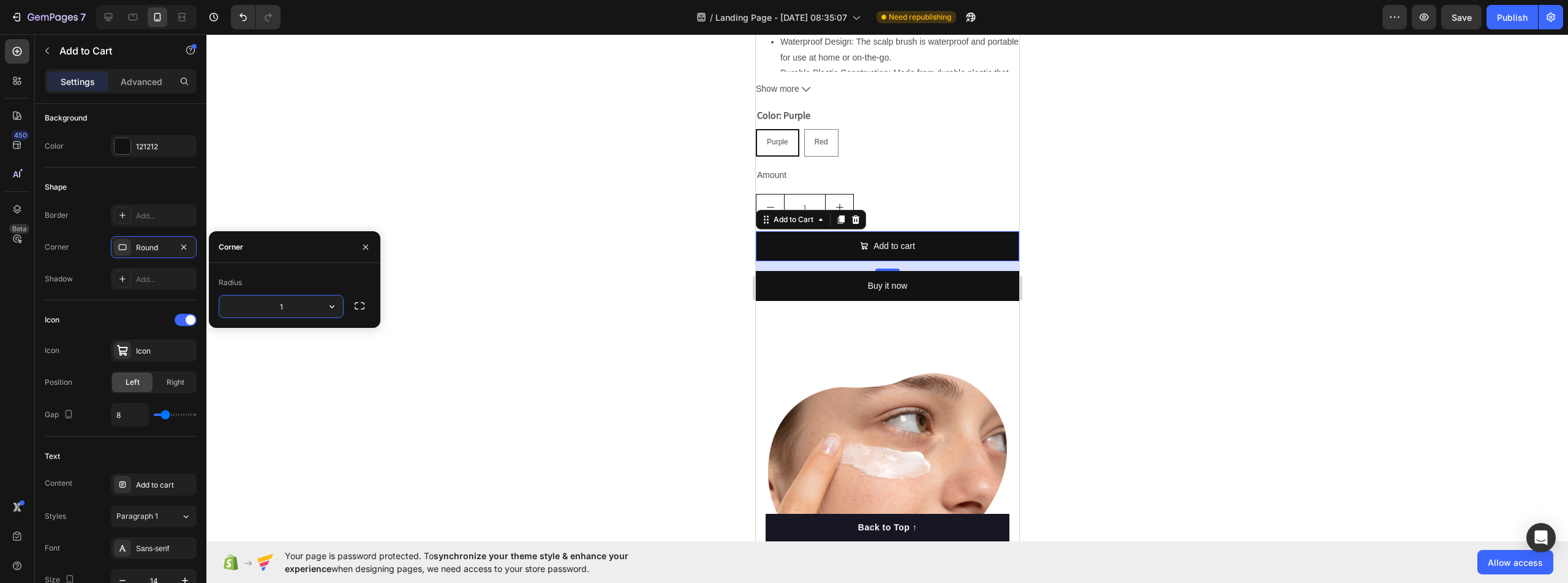
type input "19"
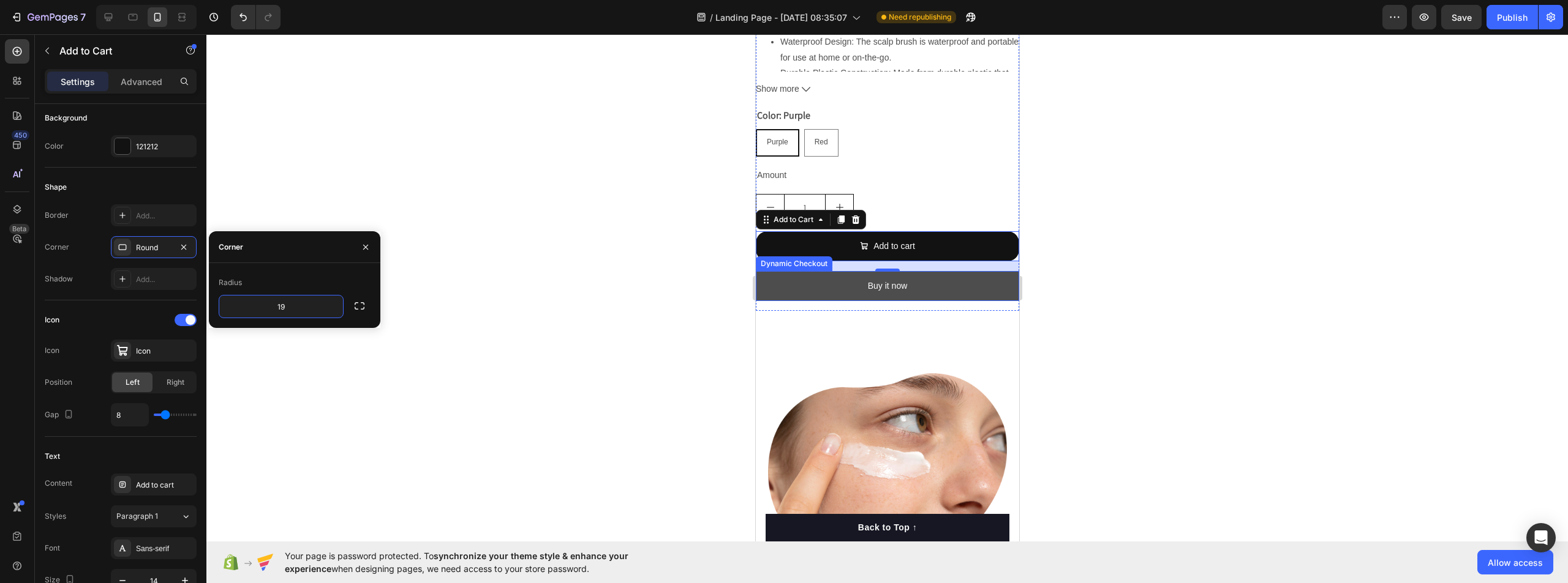
click at [936, 285] on button "Buy it now" at bounding box center [887, 286] width 264 height 30
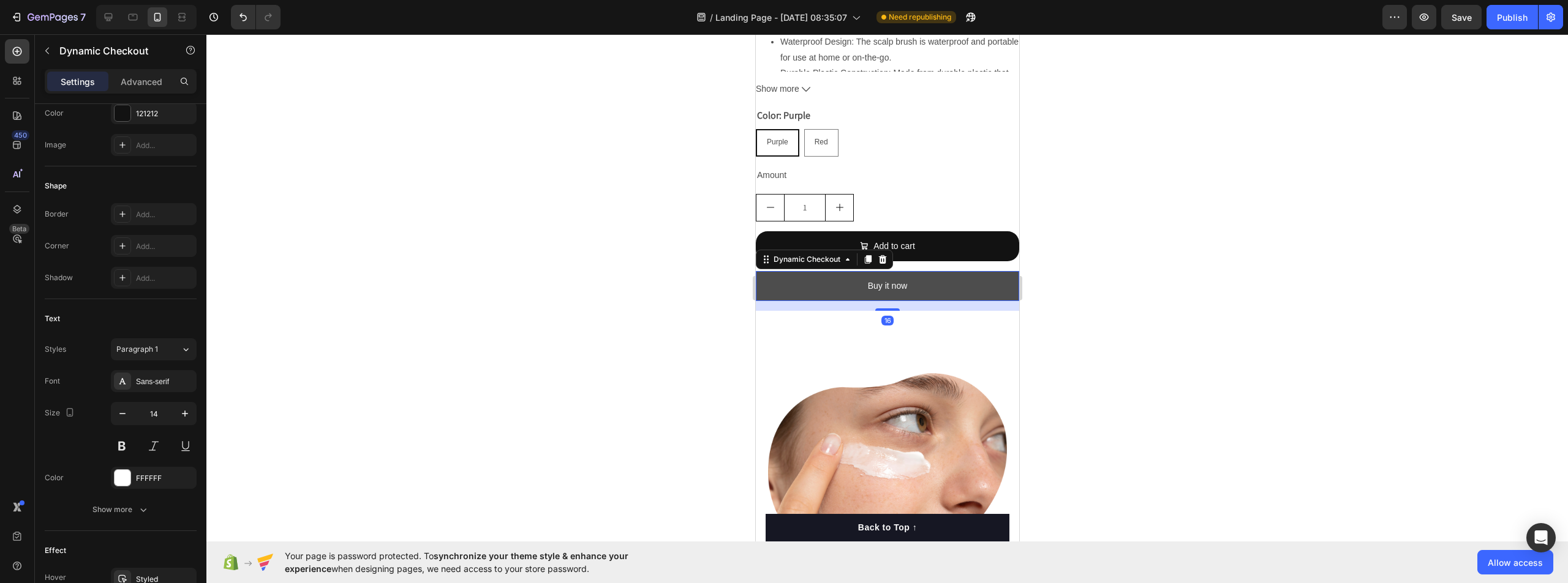
scroll to position [0, 0]
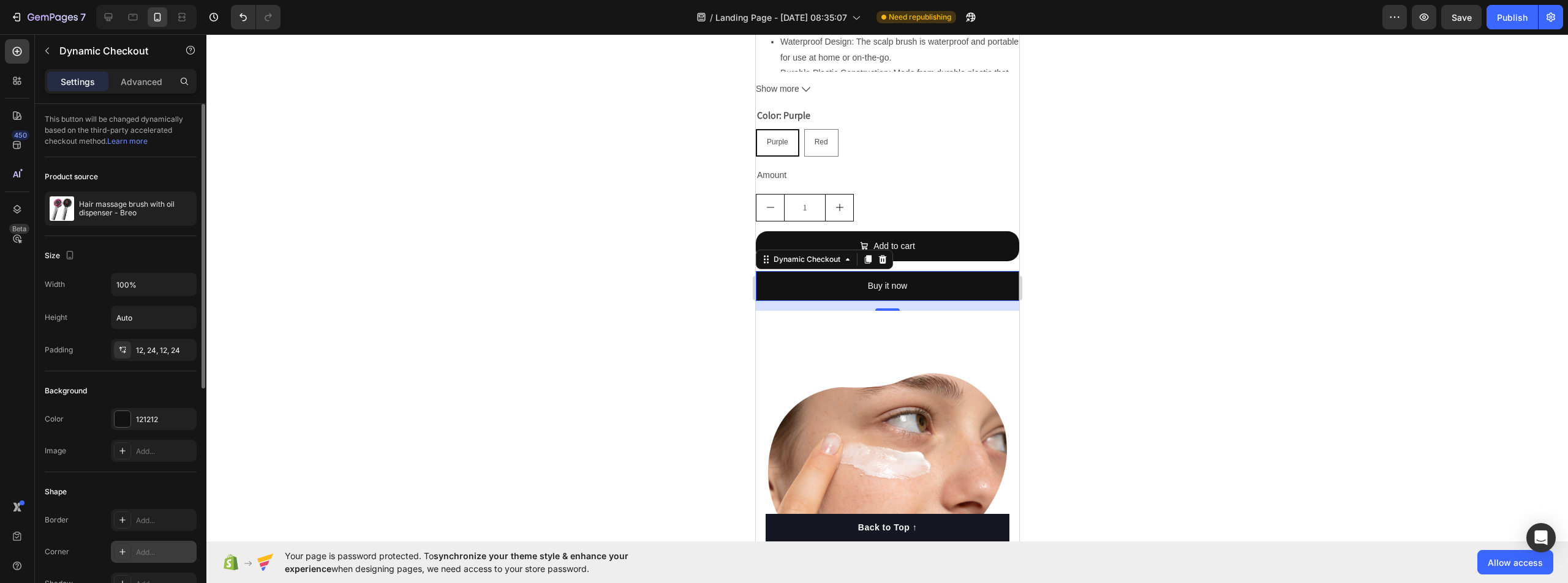
click at [156, 554] on div "Add..." at bounding box center [165, 552] width 58 height 11
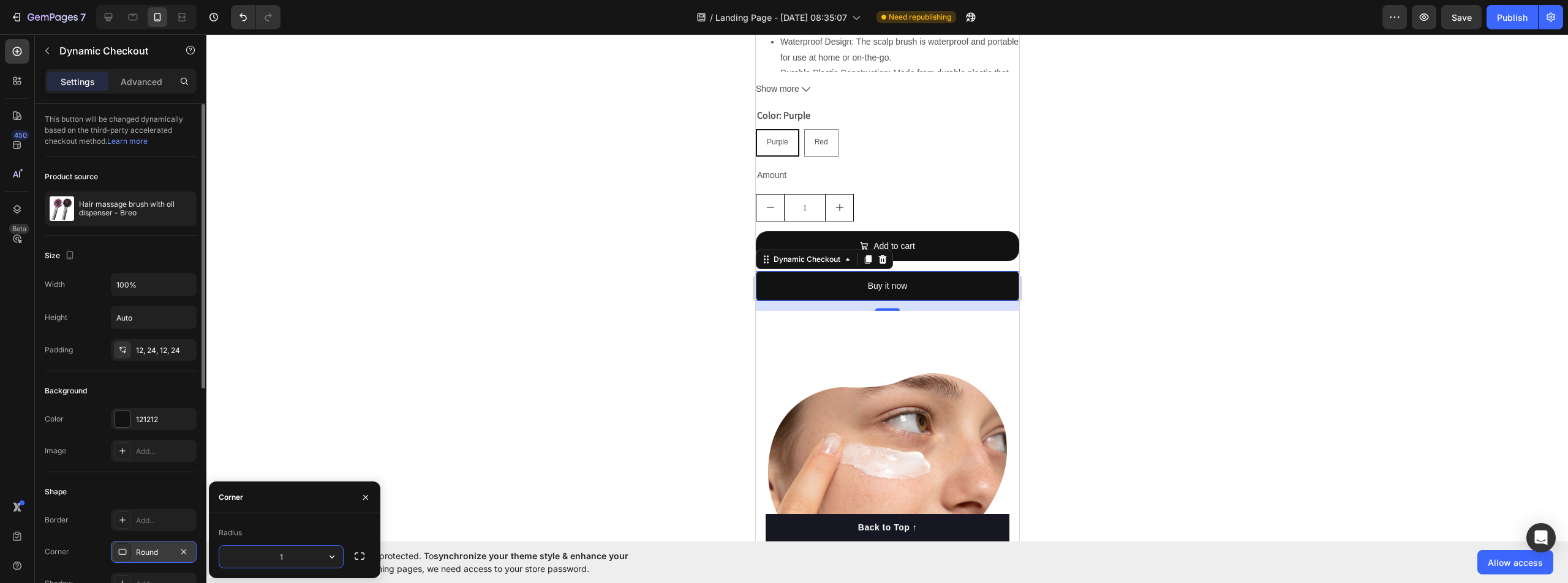
type input "19"
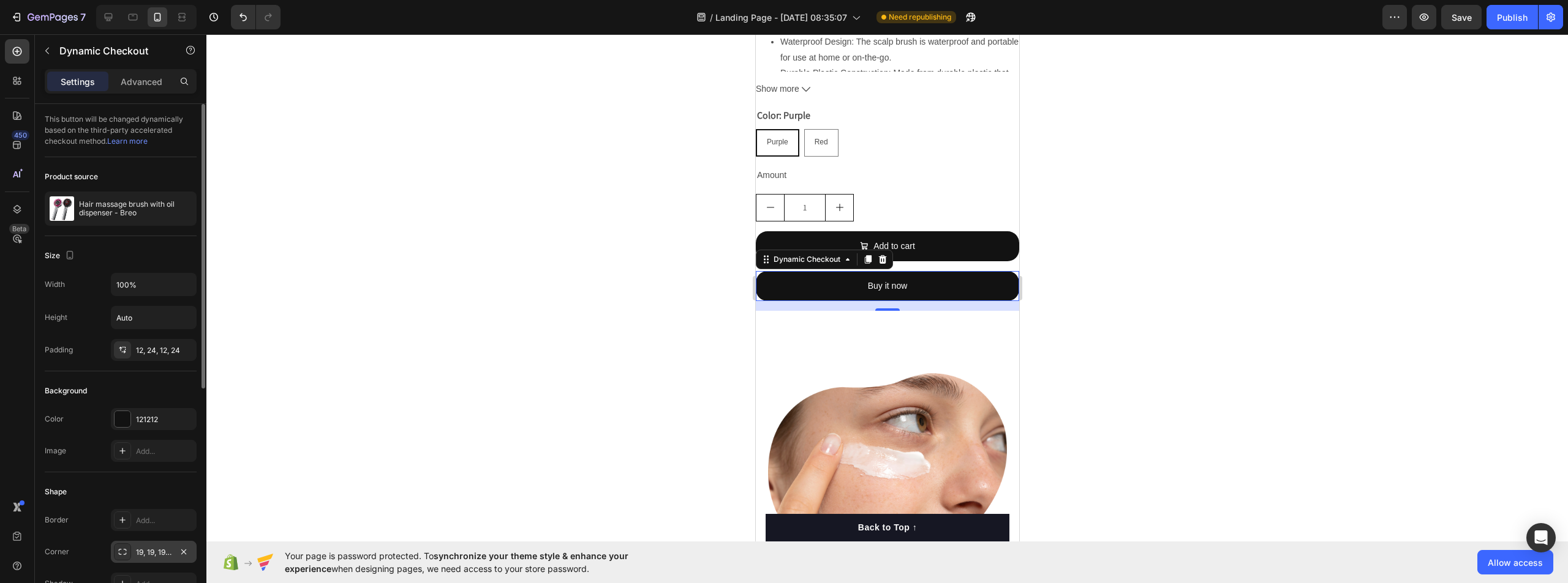
click at [449, 361] on div at bounding box center [887, 309] width 1362 height 549
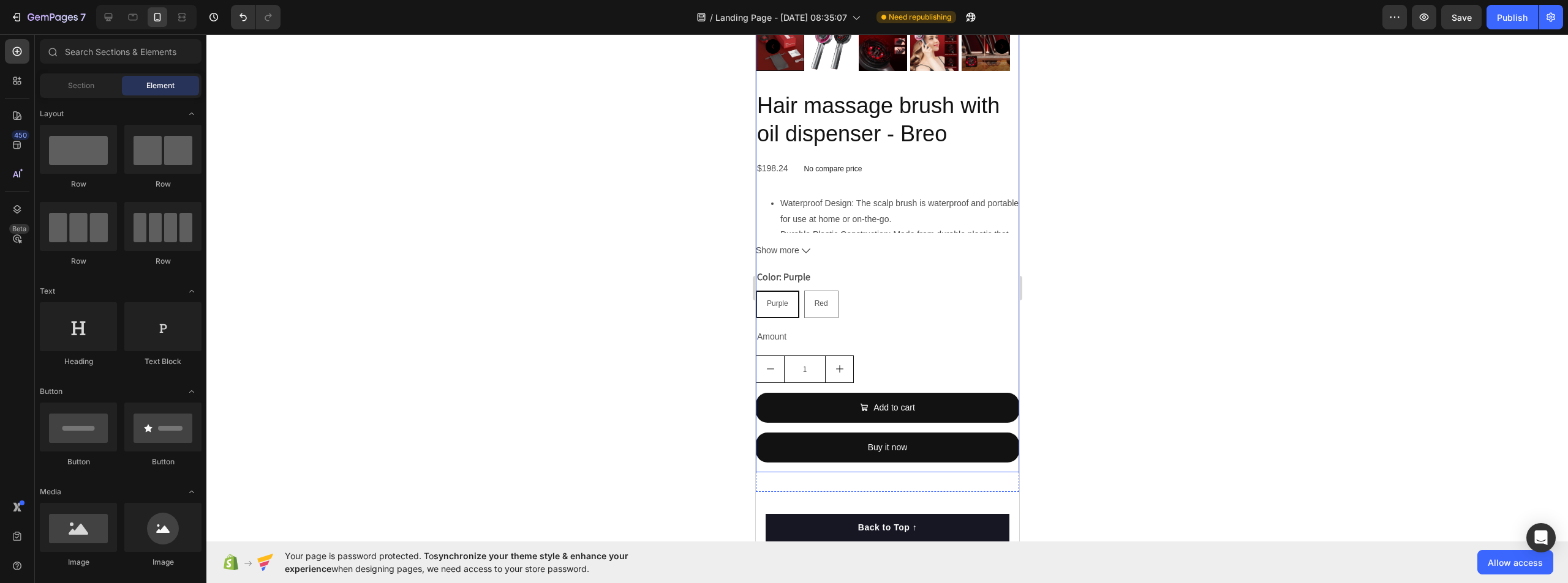
scroll to position [306, 0]
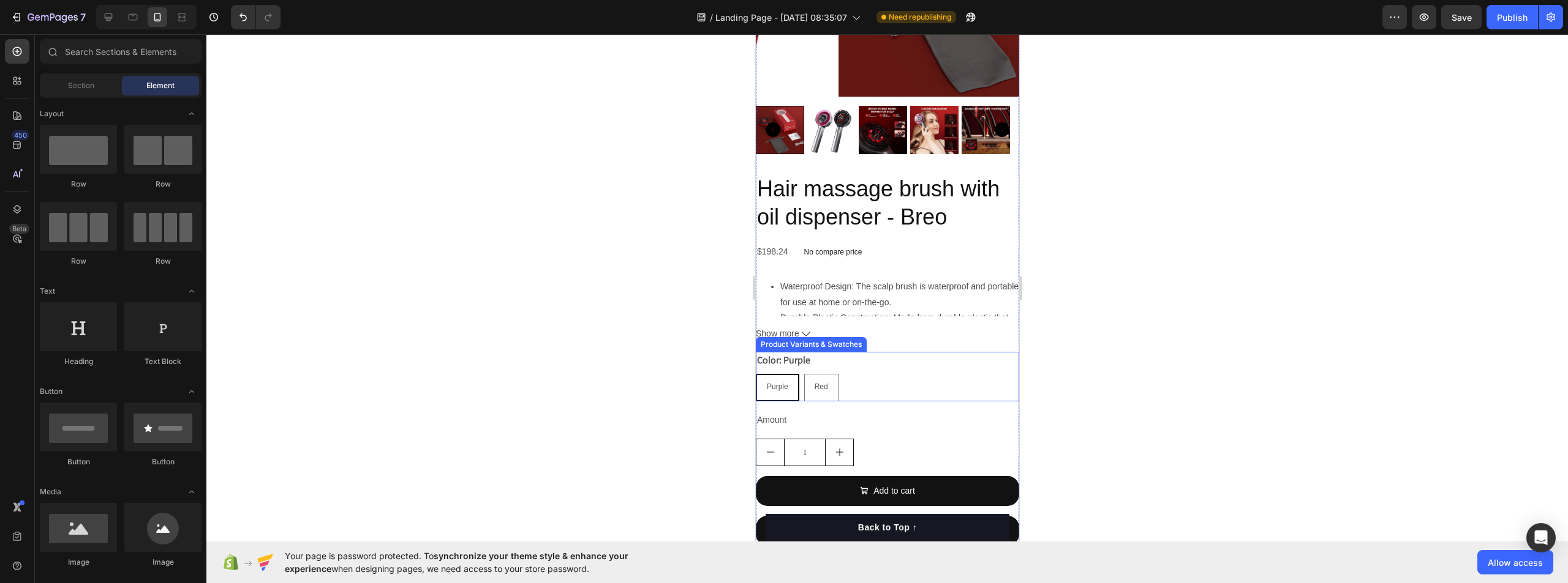
click at [794, 378] on div "Purple" at bounding box center [777, 388] width 41 height 23
click at [755, 374] on input "Purple Purple Purple" at bounding box center [755, 373] width 1 height 1
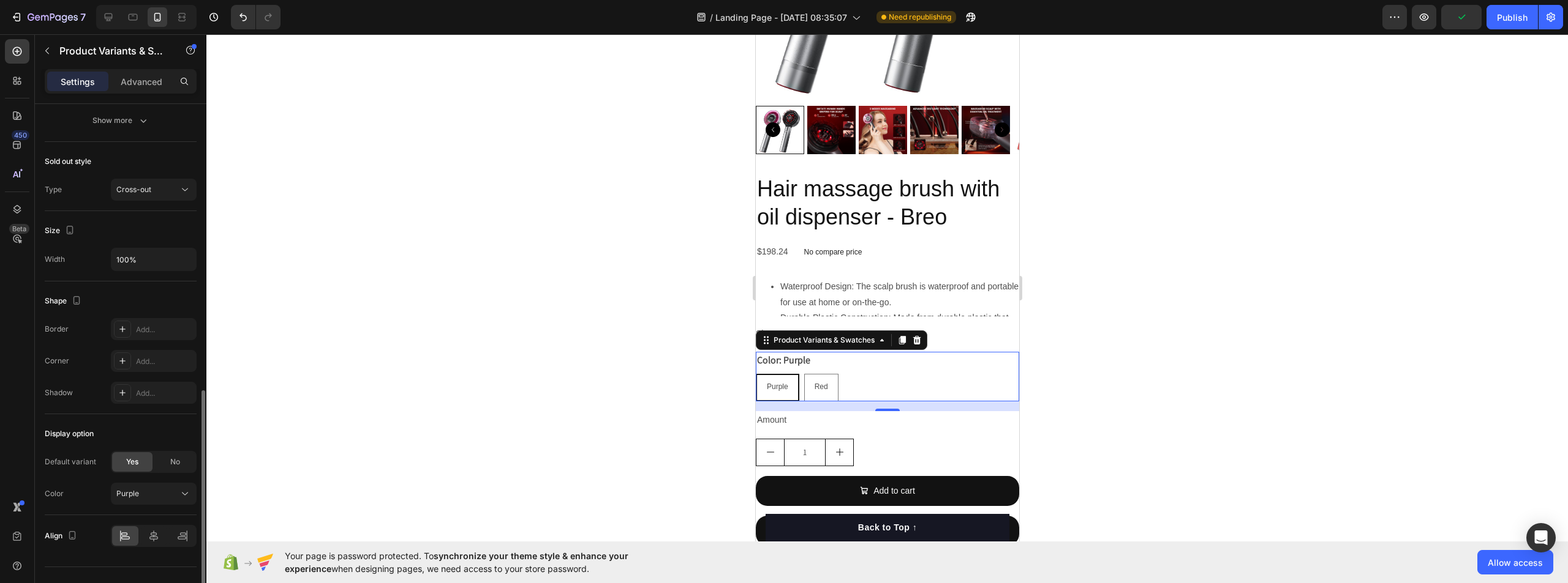
scroll to position [696, 0]
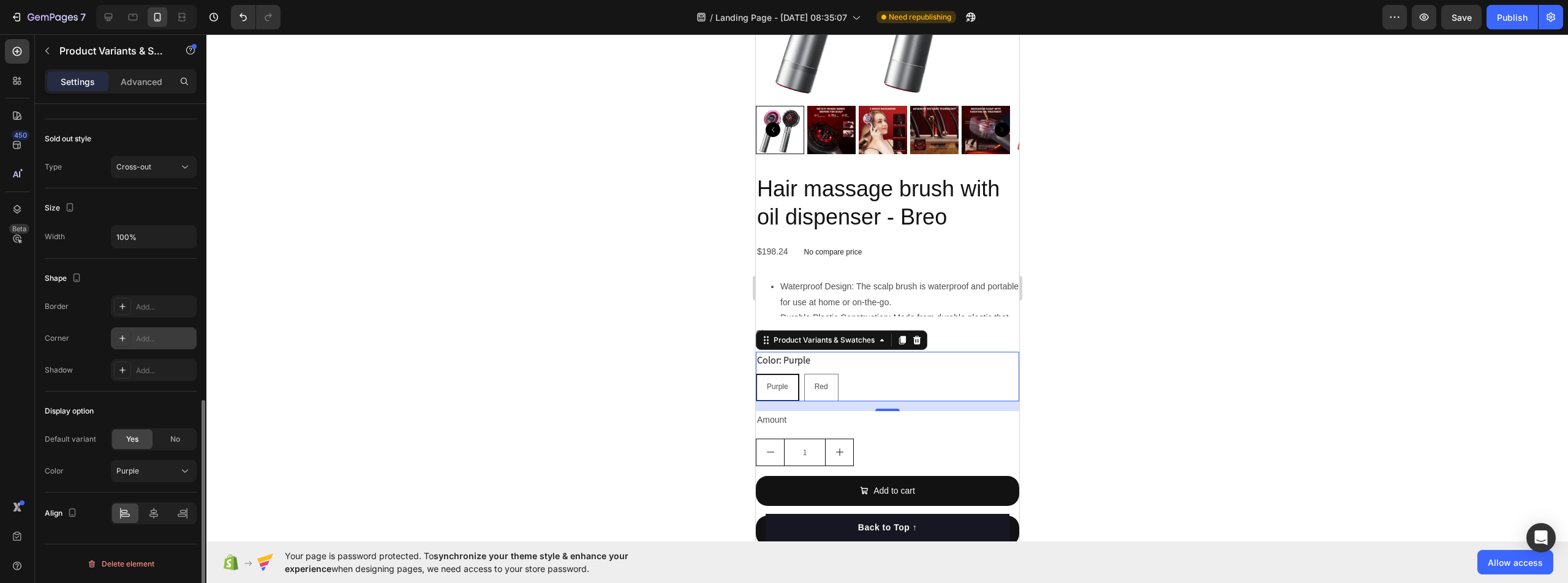
click at [169, 343] on div "Add..." at bounding box center [165, 339] width 58 height 11
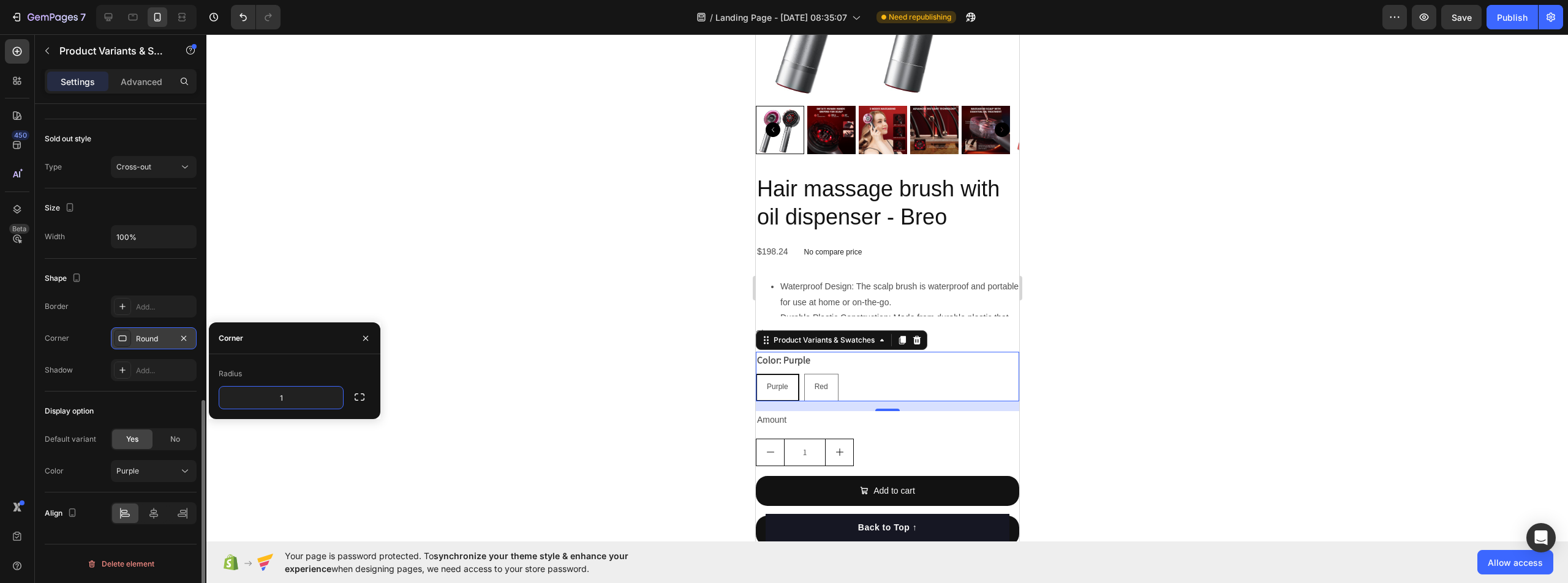
type input "19"
click at [489, 304] on div at bounding box center [887, 309] width 1362 height 549
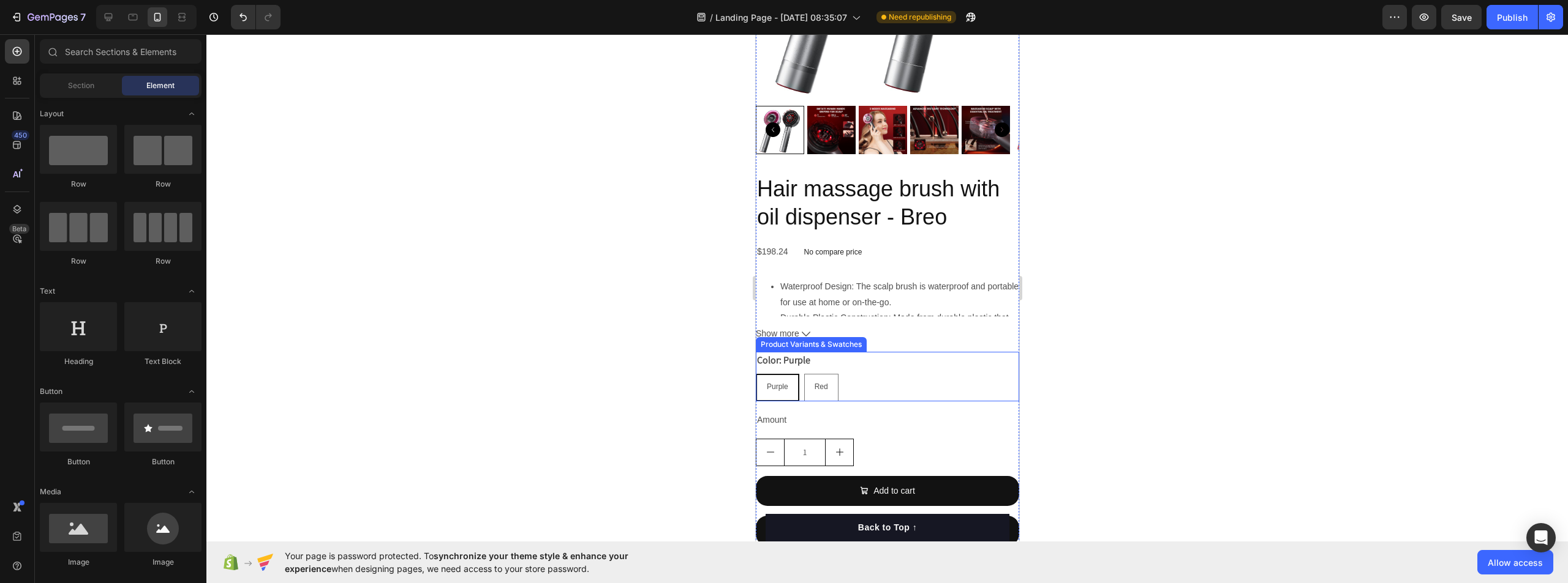
click at [783, 383] on span "Purple" at bounding box center [777, 387] width 21 height 9
click at [755, 374] on input "Purple Purple Purple" at bounding box center [755, 373] width 1 height 1
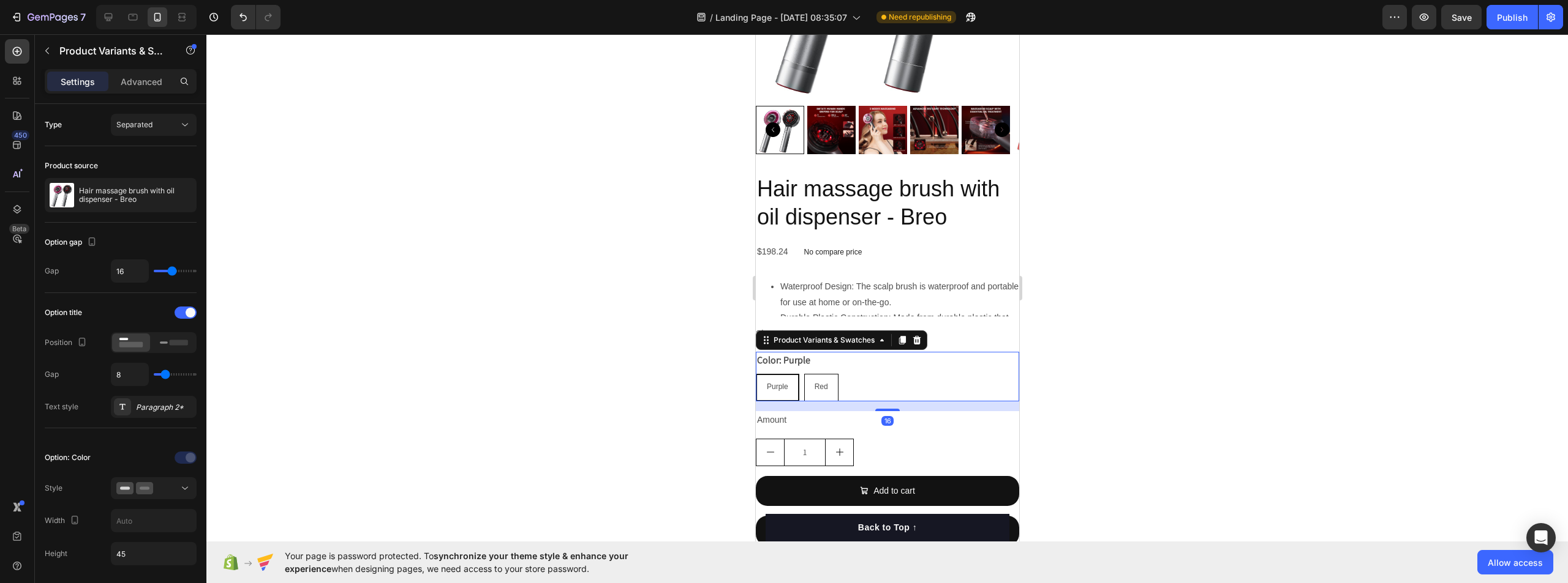
click at [832, 383] on div "Red" at bounding box center [821, 388] width 33 height 23
click at [804, 374] on input "Red Red Red" at bounding box center [803, 373] width 1 height 1
radio input "true"
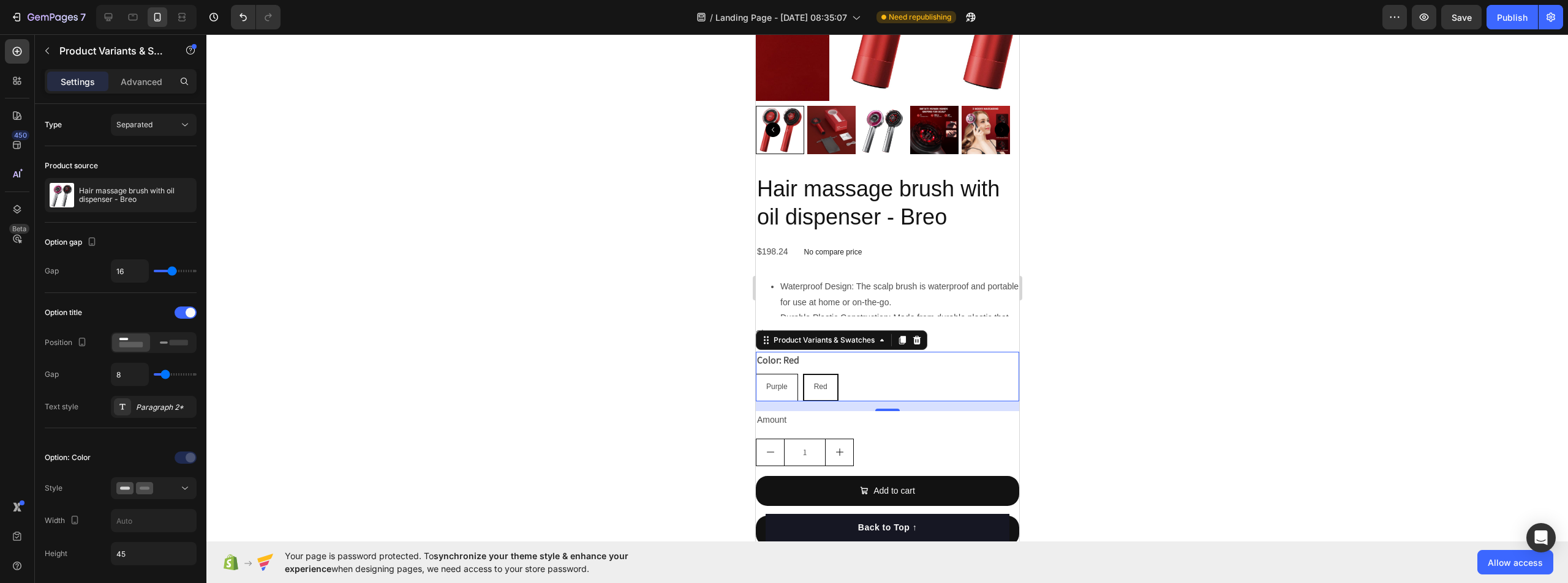
click at [783, 383] on span "Purple" at bounding box center [776, 387] width 21 height 9
click at [755, 374] on input "Purple Purple Purple" at bounding box center [755, 373] width 1 height 1
radio input "true"
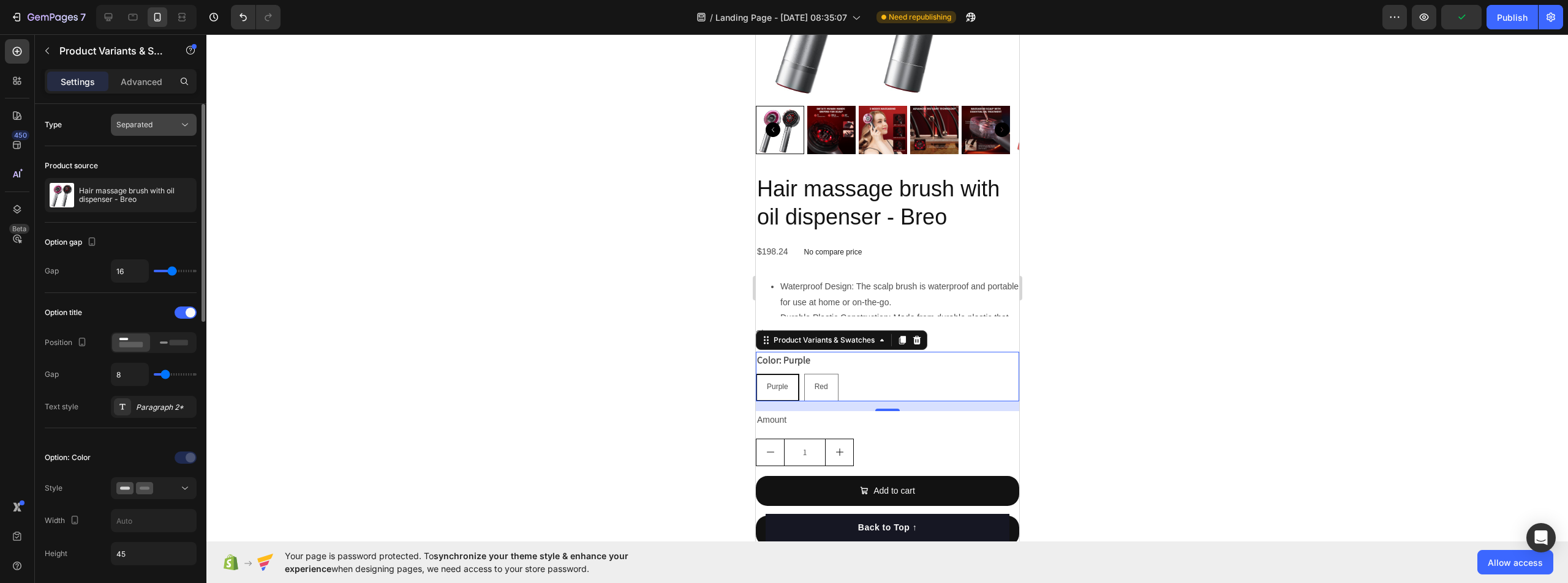
click at [154, 122] on div "Separated" at bounding box center [147, 124] width 62 height 11
click at [154, 178] on p "Combine" at bounding box center [151, 178] width 70 height 11
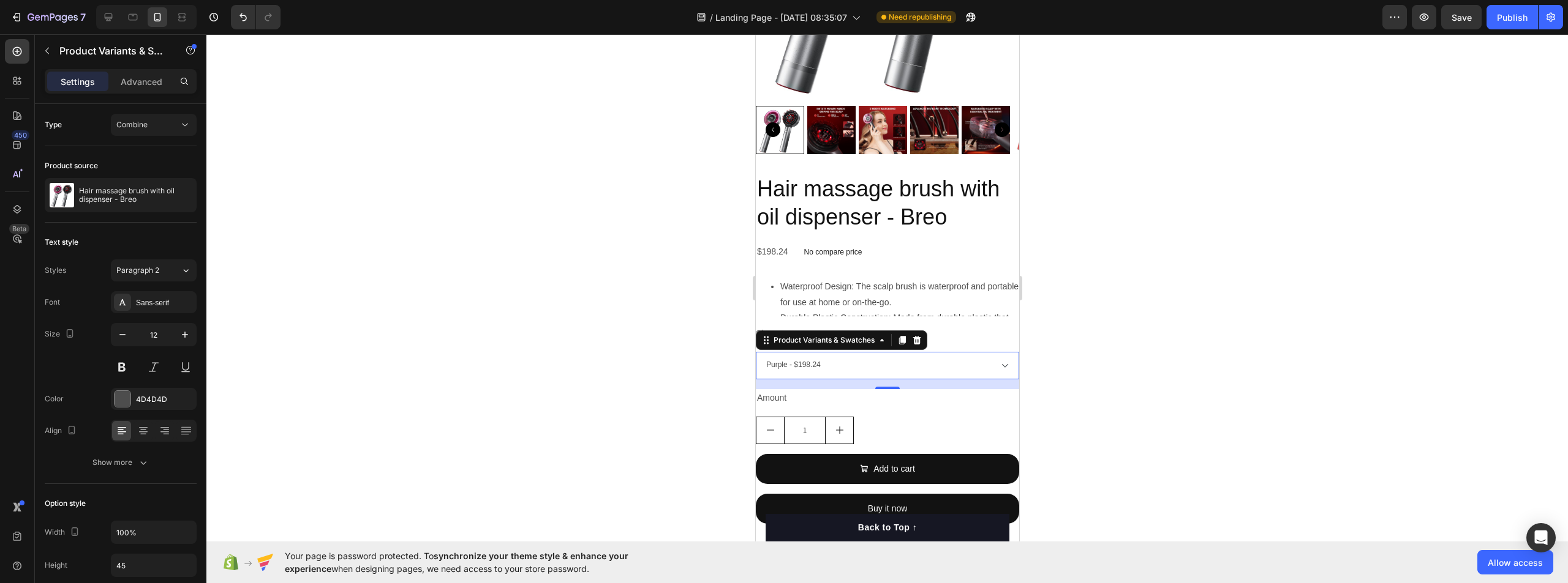
click at [894, 366] on select "Purple - $198.24 Red - $198.24" at bounding box center [887, 366] width 264 height 28
click at [894, 358] on select "Purple - $198.24 Red - $198.24" at bounding box center [887, 366] width 264 height 28
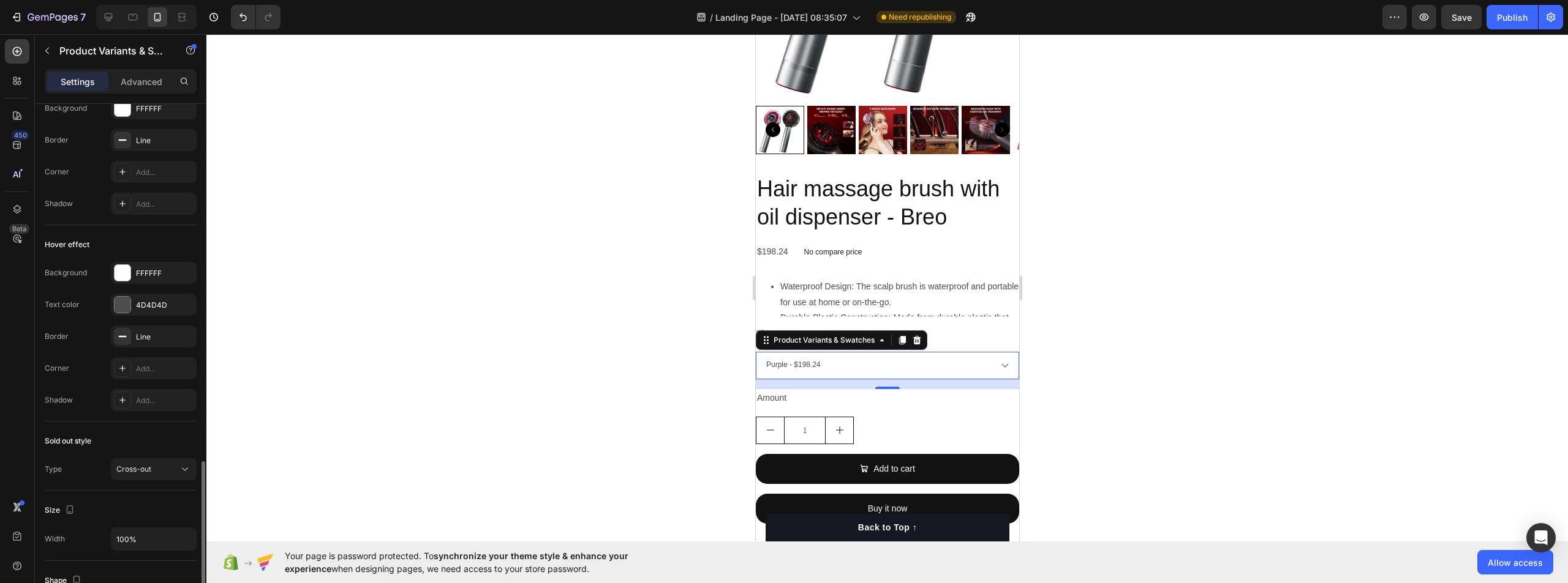
scroll to position [673, 0]
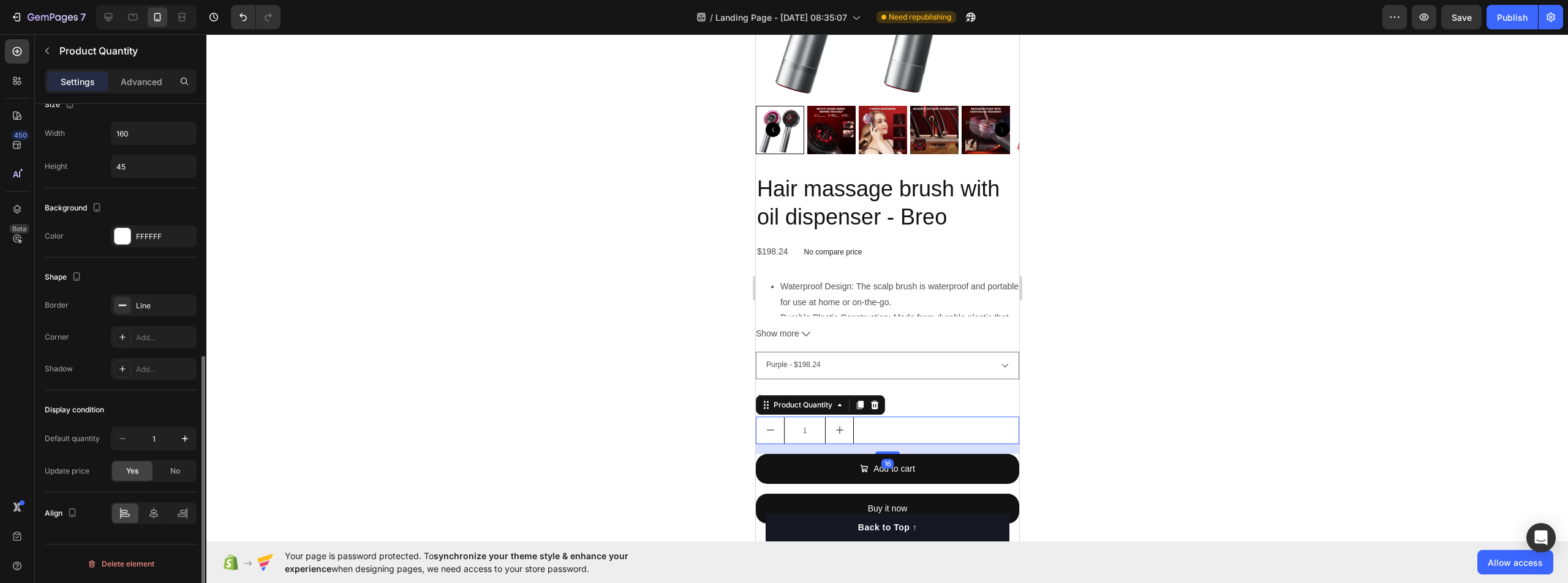
click at [875, 419] on div "1" at bounding box center [887, 431] width 264 height 28
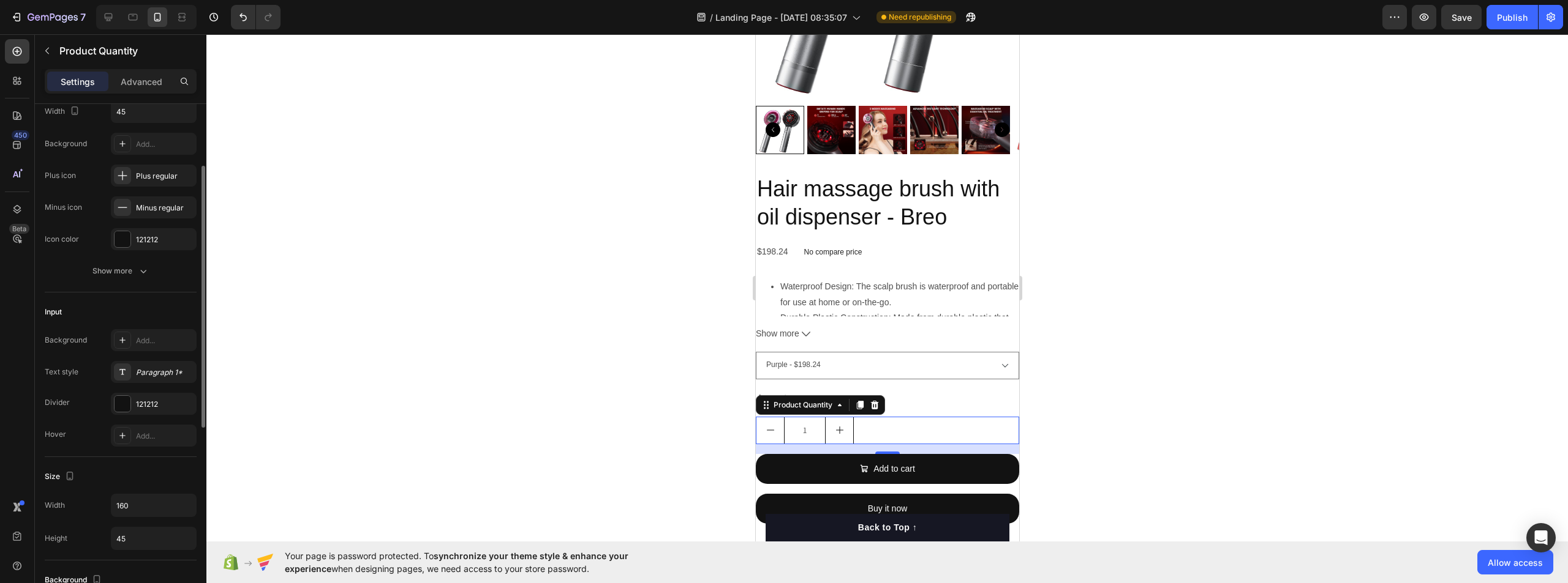
scroll to position [306, 0]
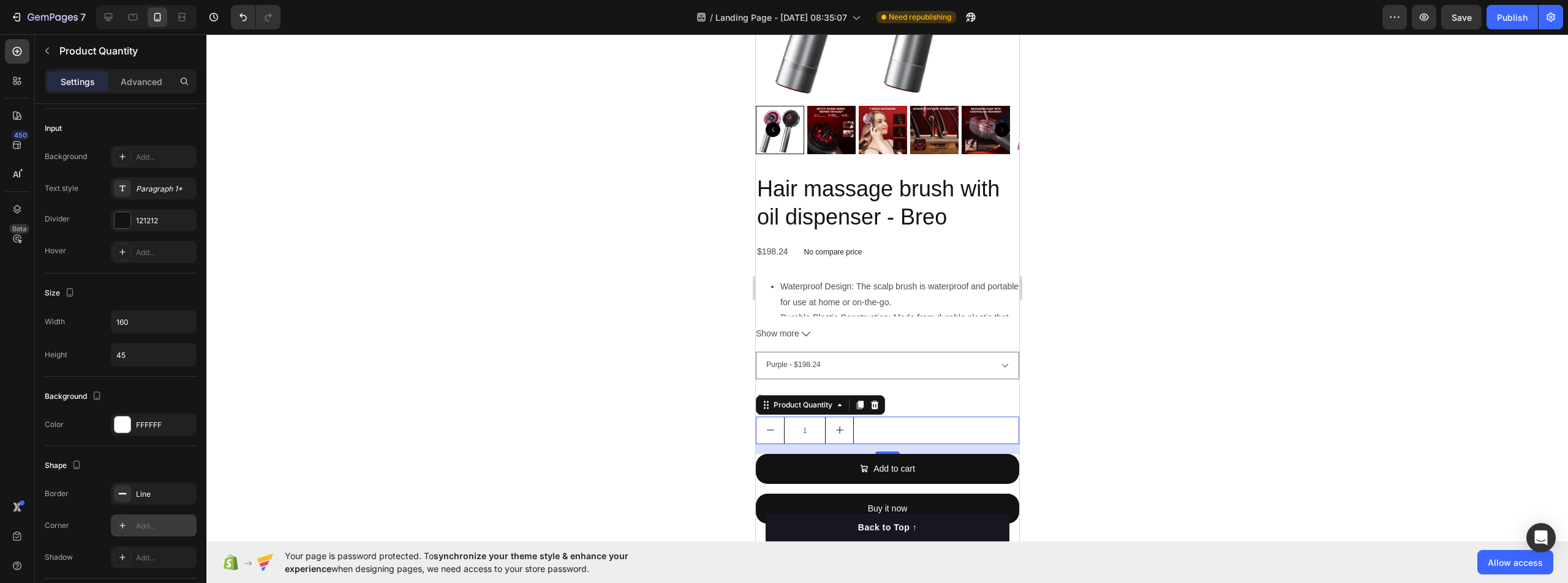
click at [138, 535] on div "Add..." at bounding box center [153, 526] width 86 height 22
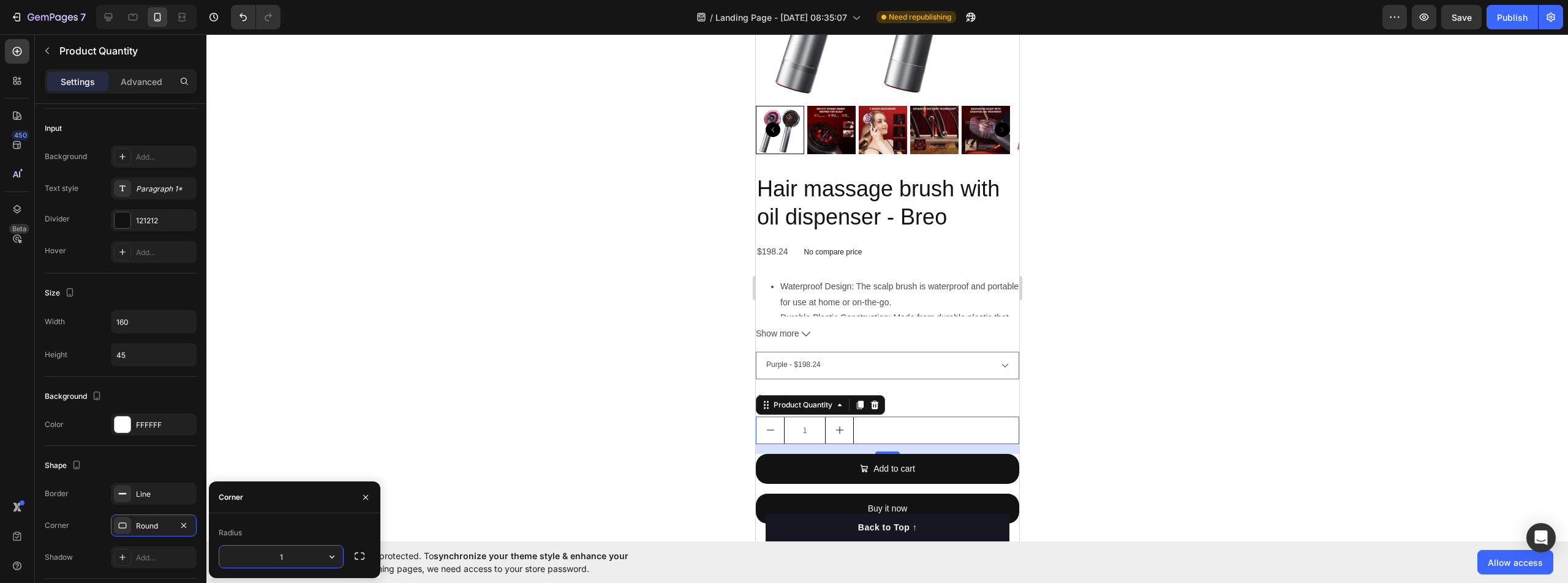
type input "19"
click at [464, 182] on div at bounding box center [887, 309] width 1362 height 549
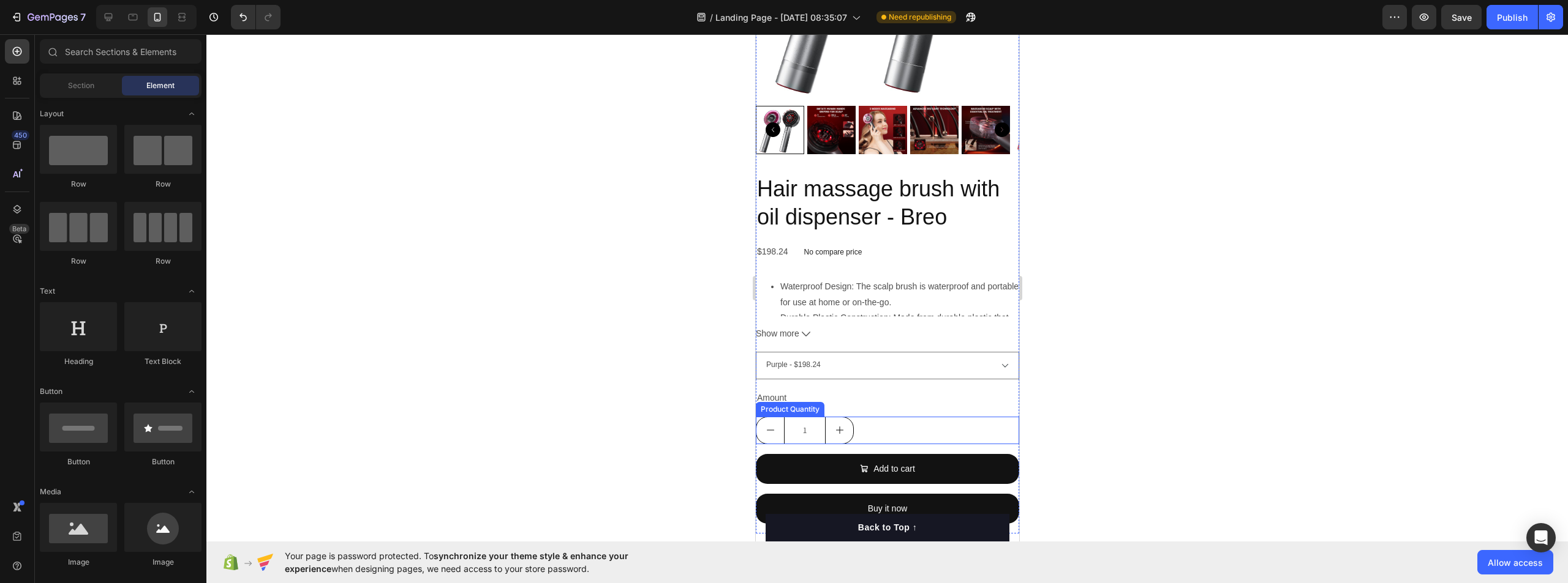
click at [913, 422] on div "1" at bounding box center [887, 431] width 264 height 28
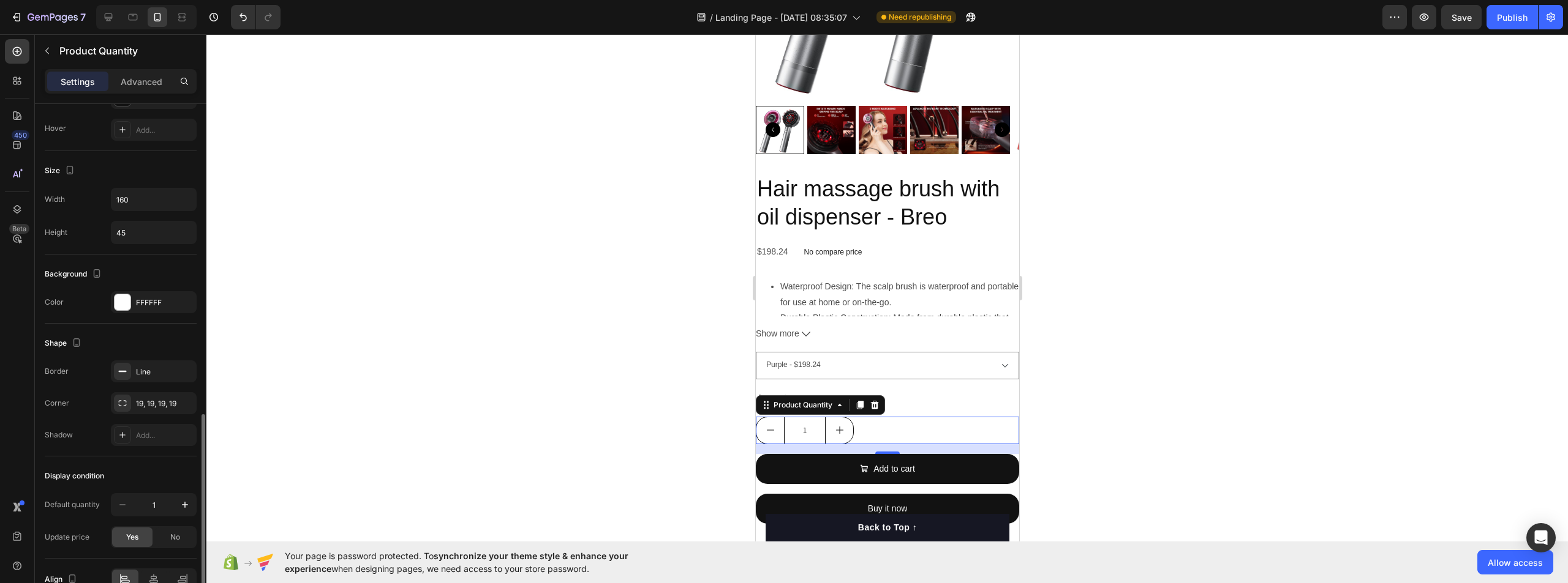
scroll to position [494, 0]
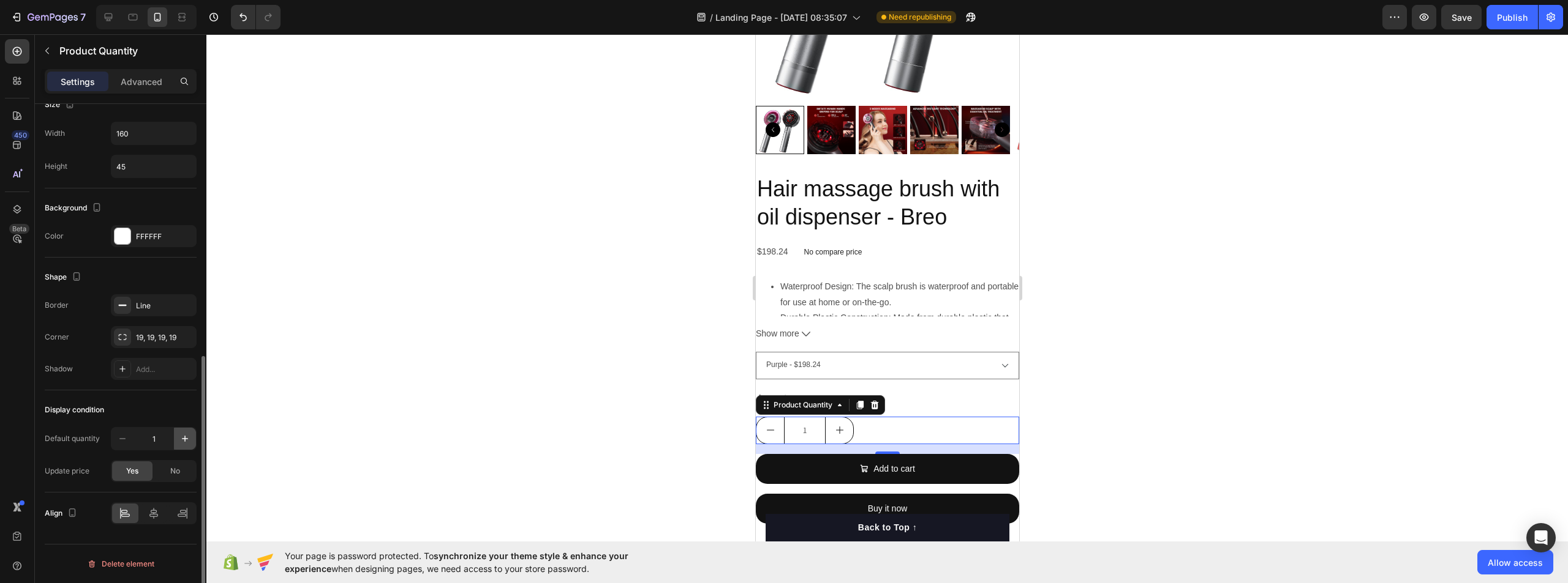
click at [182, 437] on icon "button" at bounding box center [184, 439] width 12 height 12
type input "2"
click at [182, 435] on icon "button" at bounding box center [184, 439] width 12 height 12
type input "3"
click at [182, 435] on icon "button" at bounding box center [184, 439] width 12 height 12
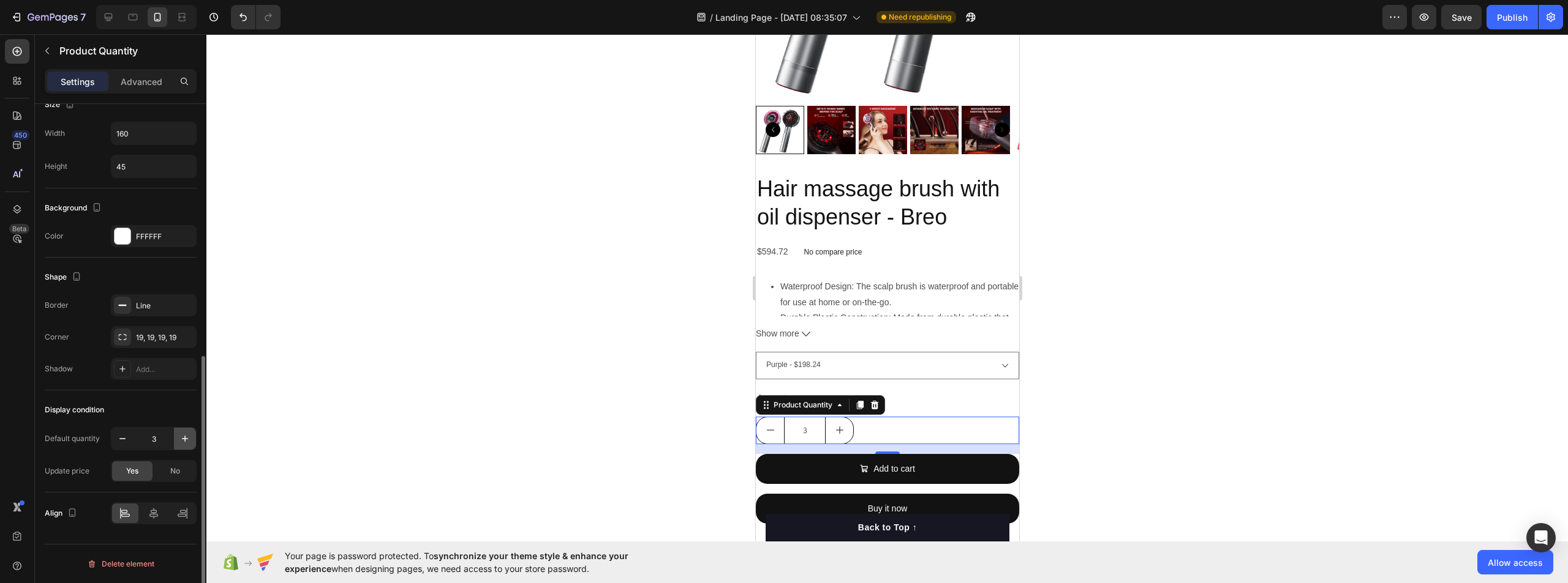
type input "4"
click at [184, 434] on icon "button" at bounding box center [184, 439] width 12 height 12
type input "5"
click at [184, 432] on button "button" at bounding box center [185, 439] width 22 height 22
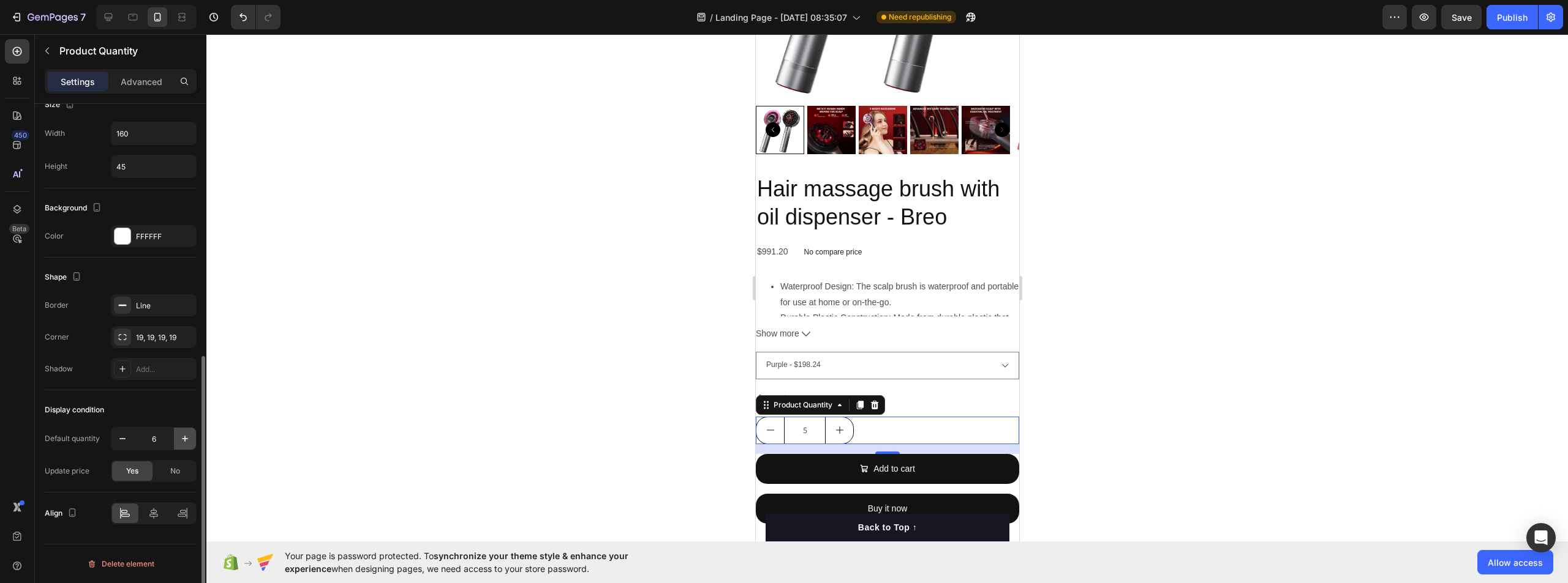
type input "6"
click at [182, 431] on button "button" at bounding box center [185, 439] width 22 height 22
type input "7"
click at [182, 429] on button "button" at bounding box center [185, 439] width 22 height 22
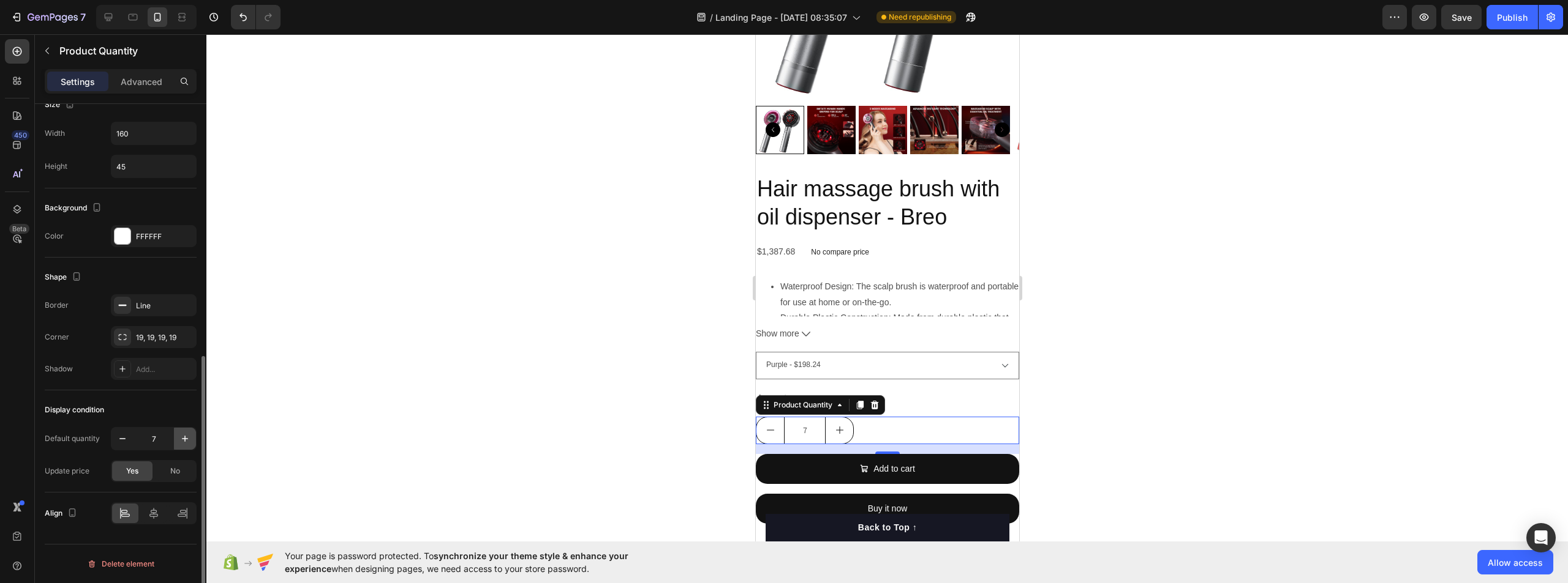
type input "8"
click at [182, 429] on button "button" at bounding box center [185, 439] width 22 height 22
type input "9"
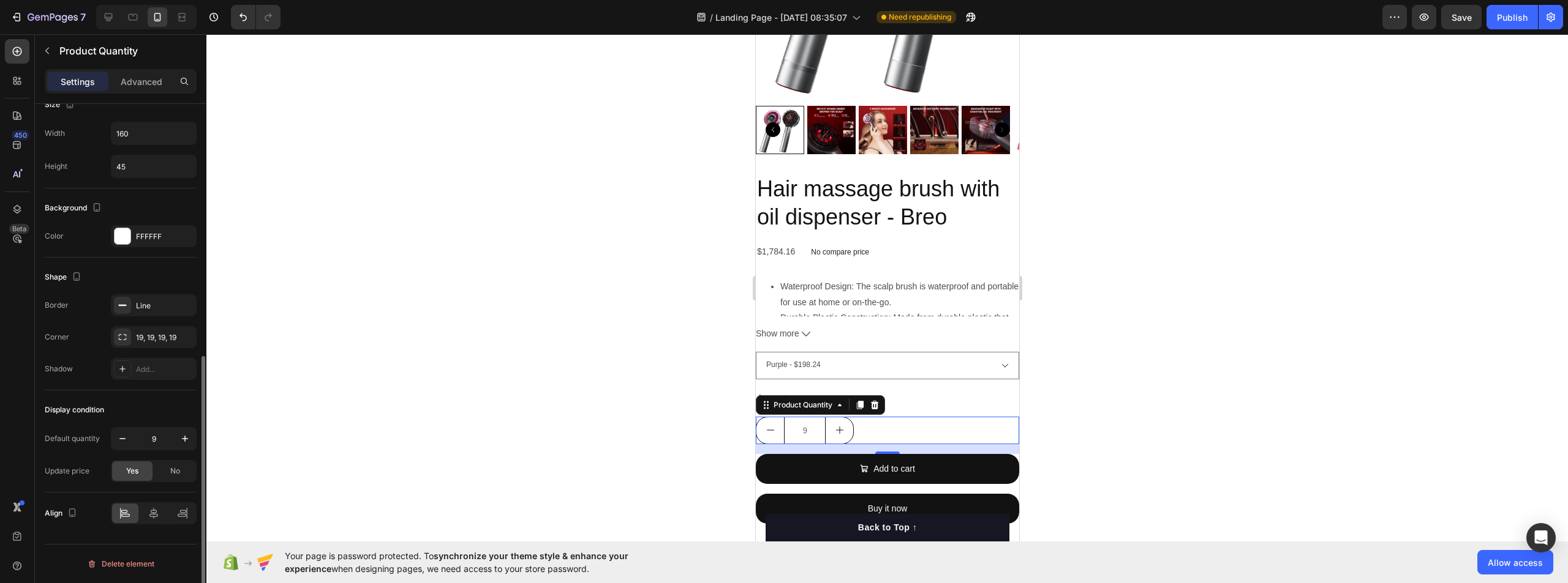
click at [185, 426] on div "Display condition Default quantity 9 Update price Yes No" at bounding box center [121, 442] width 152 height 102
click at [181, 440] on icon "button" at bounding box center [184, 439] width 12 height 12
type input "10"
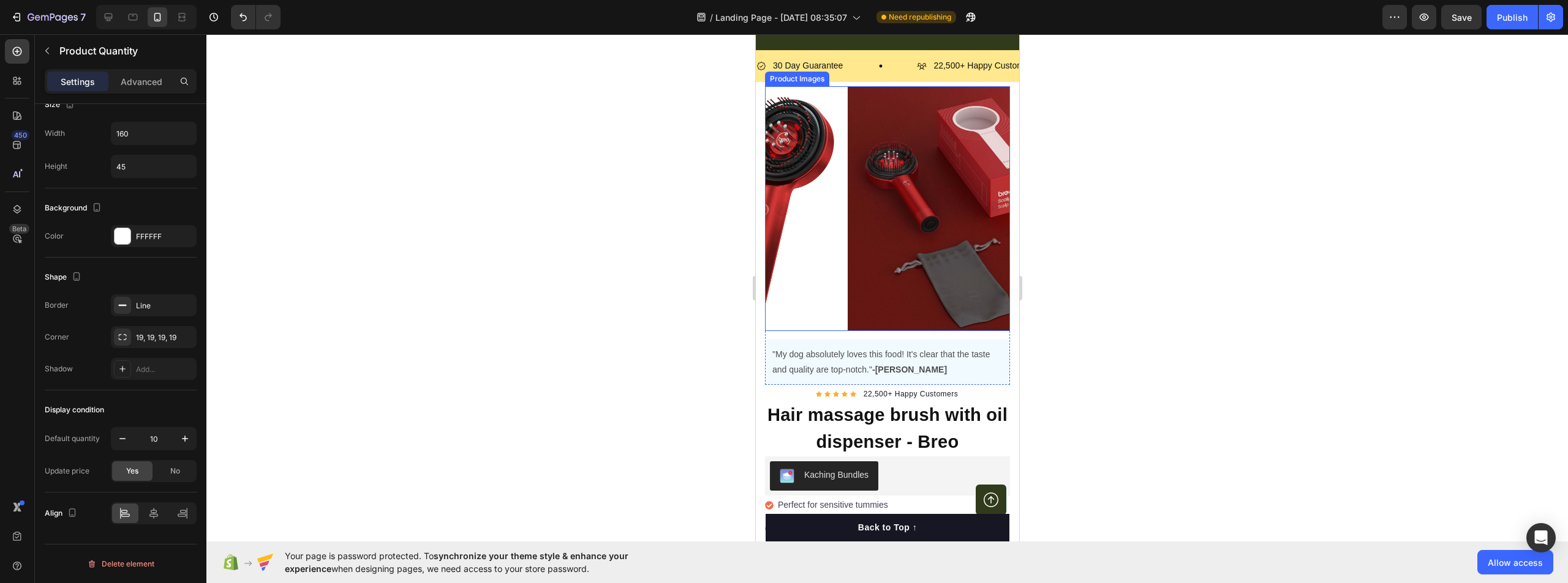
scroll to position [4346, 0]
